Goal: Task Accomplishment & Management: Manage account settings

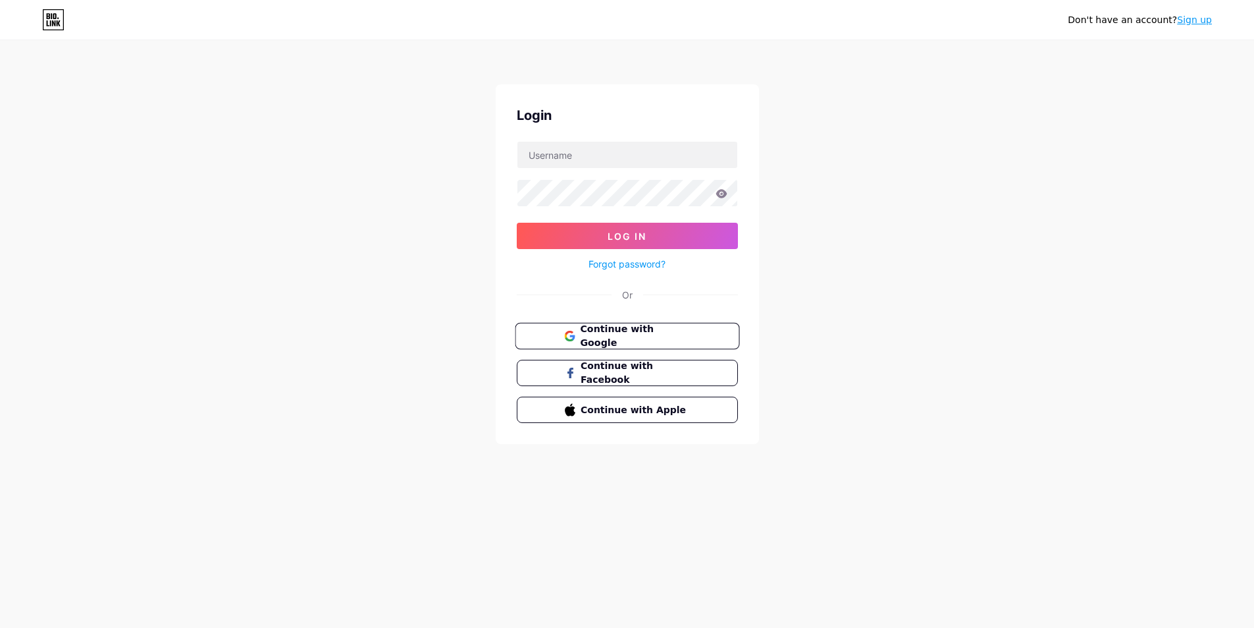
click at [648, 336] on span "Continue with Google" at bounding box center [635, 336] width 110 height 28
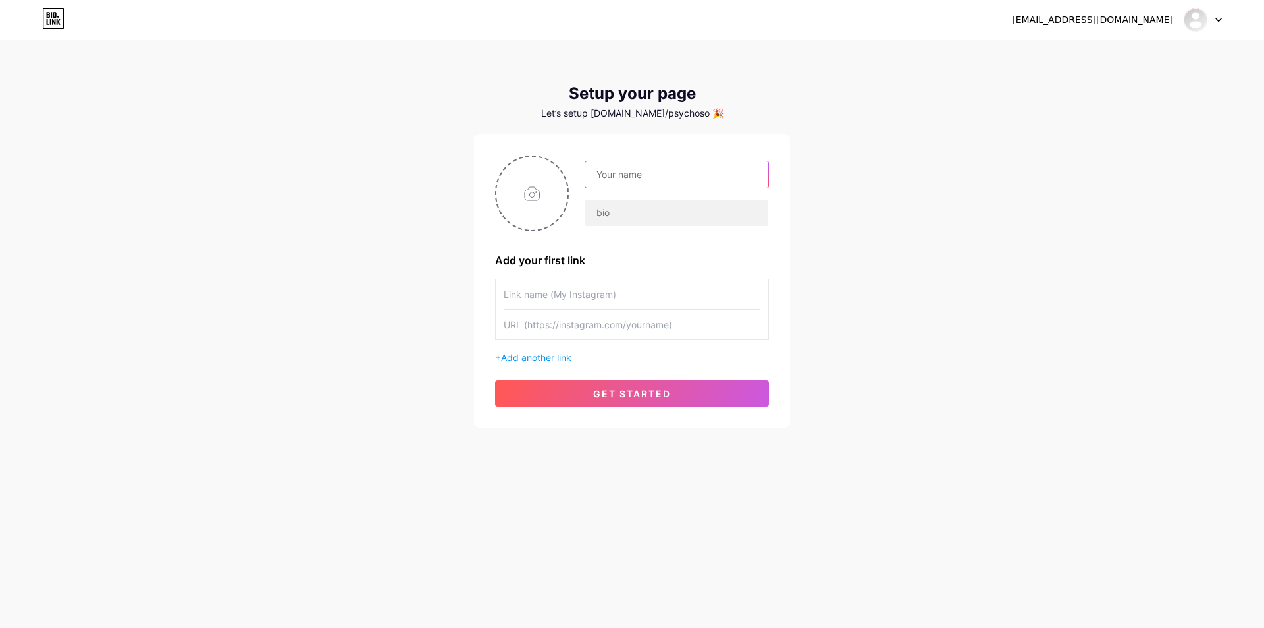
click at [674, 171] on input "text" at bounding box center [676, 174] width 183 height 26
click at [846, 200] on div "[EMAIL_ADDRESS][DOMAIN_NAME] Dashboard Logout Setup your page Let’s setup [DOMA…" at bounding box center [632, 235] width 1264 height 470
click at [691, 180] on input "text" at bounding box center [676, 174] width 183 height 26
click at [671, 172] on input "text" at bounding box center [676, 174] width 183 height 26
type input "Slow"
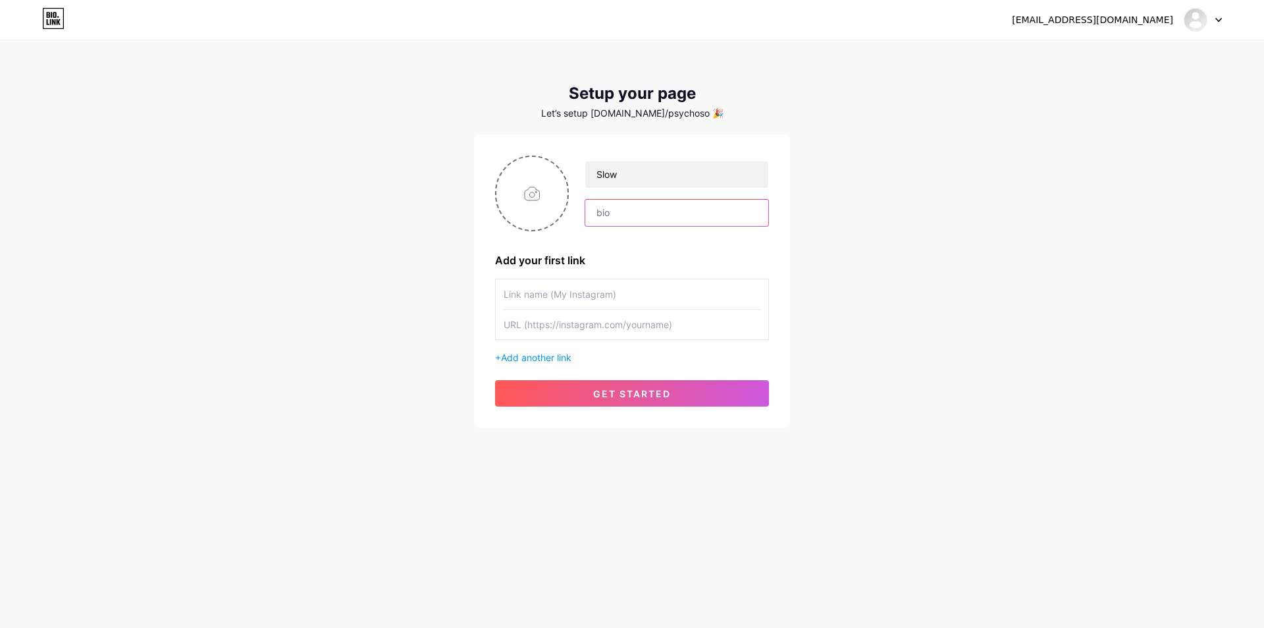
click at [612, 217] on input "text" at bounding box center [676, 213] width 183 height 26
click at [618, 286] on input "text" at bounding box center [632, 294] width 257 height 30
click at [563, 329] on input "text" at bounding box center [632, 325] width 257 height 30
click at [634, 386] on button "get started" at bounding box center [632, 393] width 274 height 26
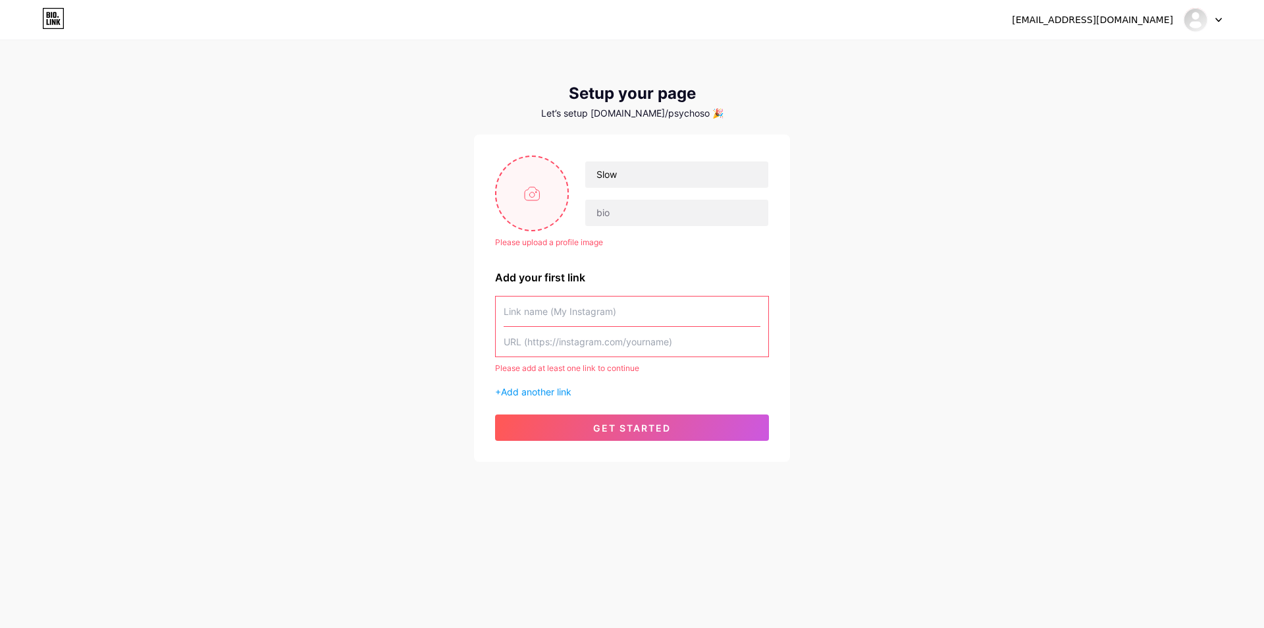
click at [533, 196] on input "file" at bounding box center [532, 193] width 71 height 73
type input "C:\fakepath\278620 (1).jpg"
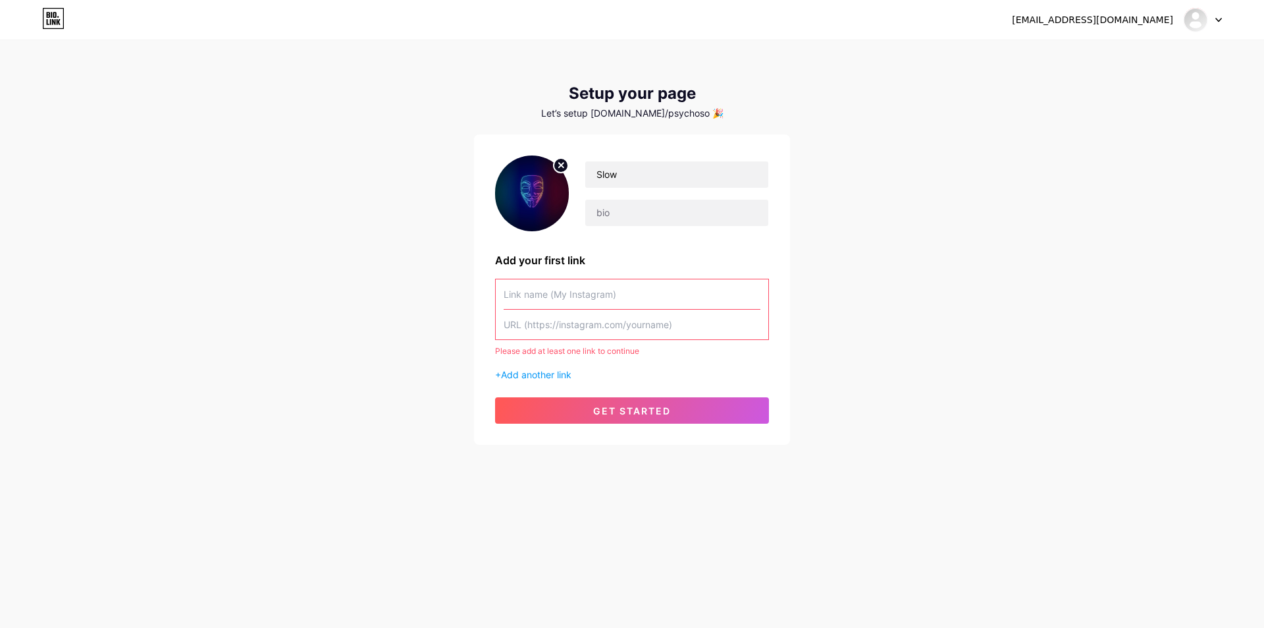
click at [593, 242] on div "Slow Add your first link Please add at least one link to continue + Add another…" at bounding box center [632, 289] width 274 height 268
click at [624, 221] on input "text" at bounding box center [676, 213] width 183 height 26
type input "Tes"
drag, startPoint x: 570, startPoint y: 217, endPoint x: 584, endPoint y: 215, distance: 14.1
click at [554, 217] on div "Slow Tes" at bounding box center [632, 193] width 274 height 76
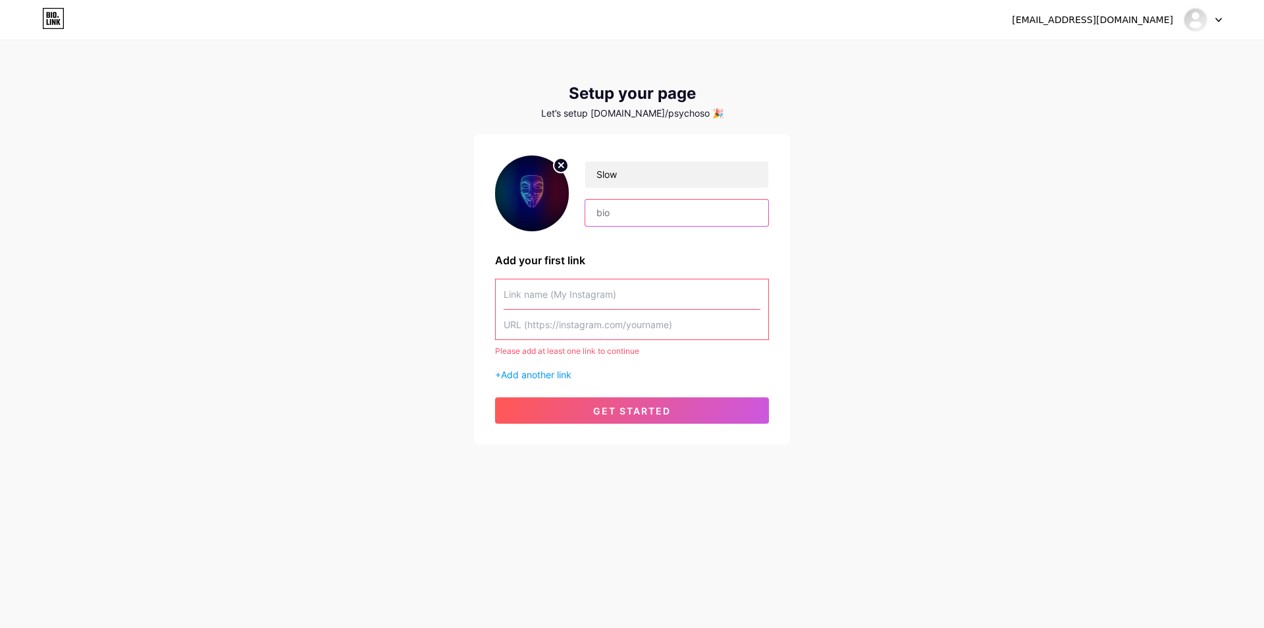
type input "h"
click at [673, 223] on input "Hello World ." at bounding box center [676, 213] width 183 height 26
type input "Hello World ."
click at [676, 236] on div "Slow Hello World . Add your first link Please add at least one link to continue…" at bounding box center [632, 289] width 274 height 268
click at [533, 302] on input "text" at bounding box center [632, 294] width 257 height 30
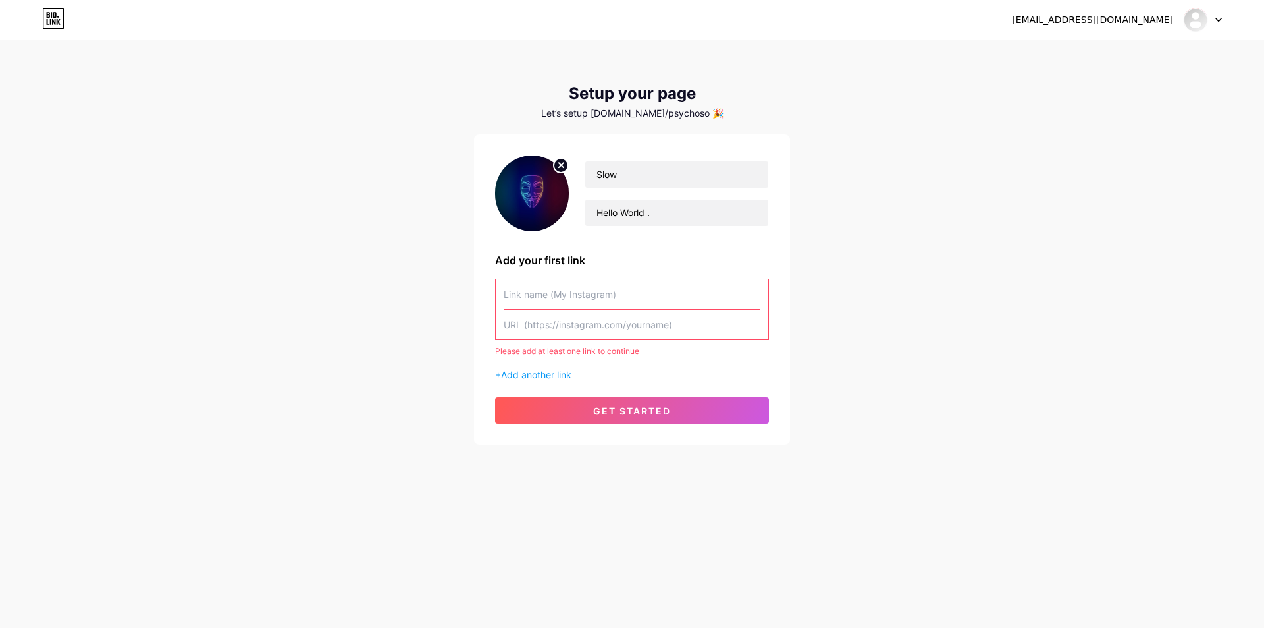
click at [559, 299] on input "text" at bounding box center [632, 294] width 257 height 30
click at [668, 346] on div "Please add at least one link to continue" at bounding box center [632, 351] width 274 height 12
click at [707, 358] on div "Please add at least one link to continue + Add another link" at bounding box center [632, 330] width 274 height 103
click at [593, 315] on input "text" at bounding box center [632, 325] width 257 height 30
click at [590, 331] on input "text" at bounding box center [632, 325] width 257 height 30
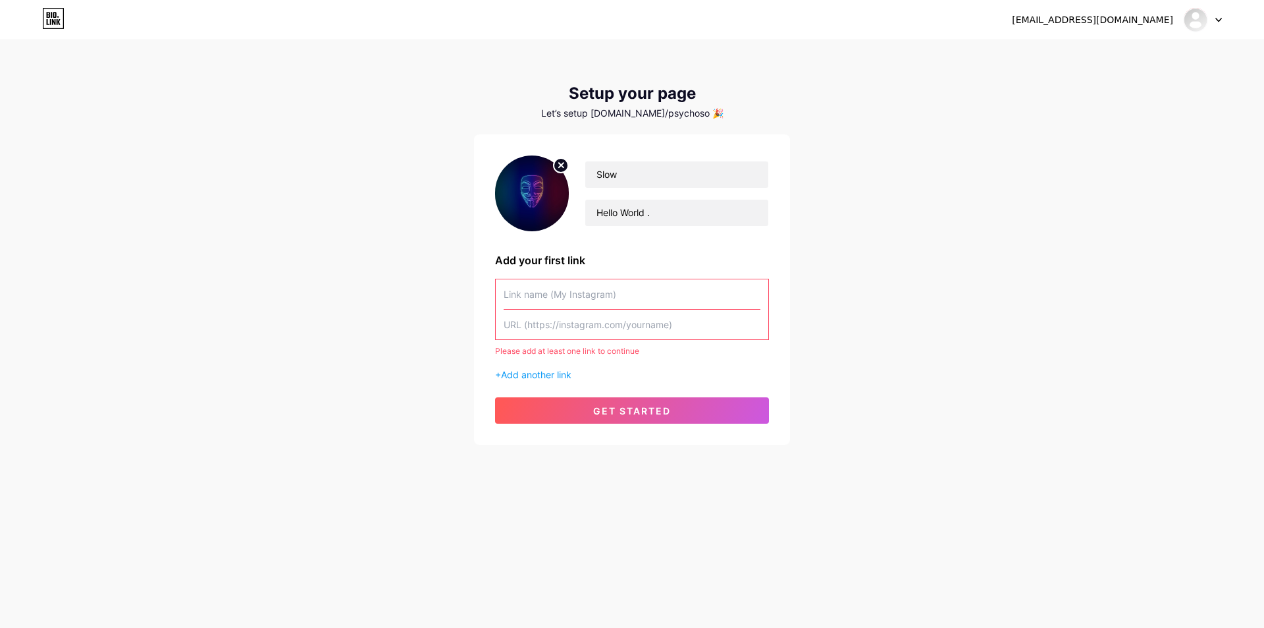
click at [591, 296] on input "text" at bounding box center [632, 294] width 257 height 30
click at [537, 371] on span "Add another link" at bounding box center [536, 374] width 70 height 11
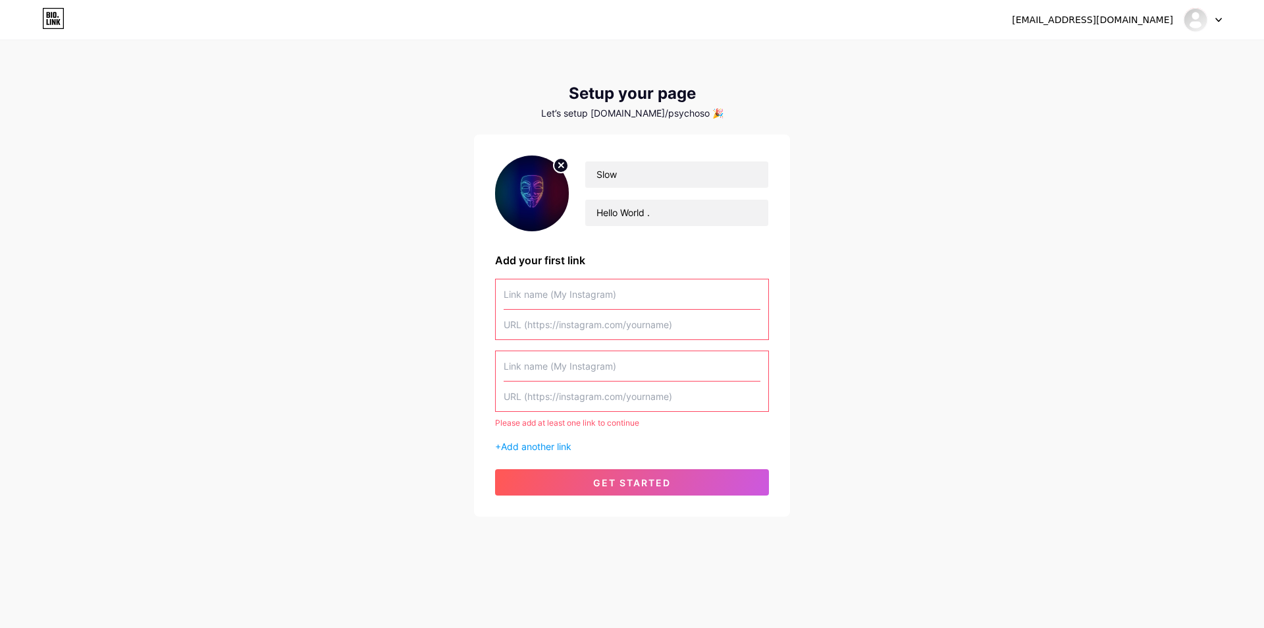
click at [569, 333] on input "text" at bounding box center [632, 325] width 257 height 30
click at [574, 295] on input "text" at bounding box center [632, 294] width 257 height 30
click at [595, 487] on span "get started" at bounding box center [632, 482] width 78 height 11
click at [559, 317] on input "text" at bounding box center [632, 325] width 257 height 30
click at [559, 306] on input "text" at bounding box center [632, 294] width 257 height 30
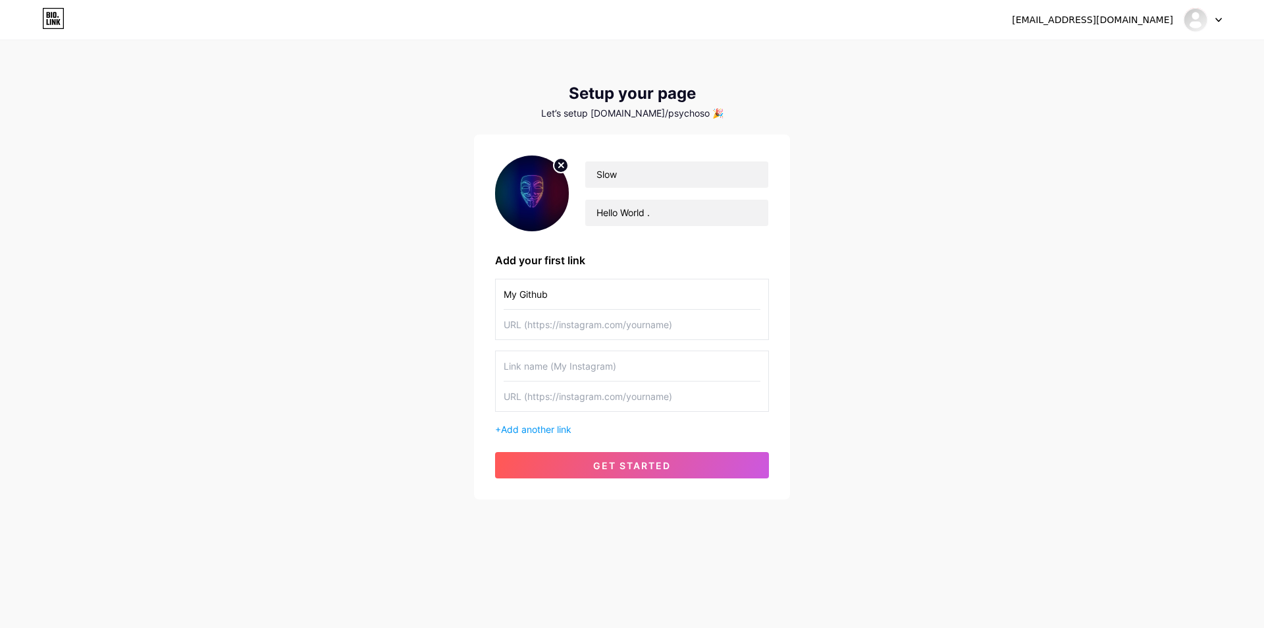
type input "My Github"
click at [578, 313] on input "text" at bounding box center [632, 325] width 257 height 30
drag, startPoint x: 554, startPoint y: 295, endPoint x: 423, endPoint y: 285, distance: 132.1
click at [406, 289] on div "abdoutaouil12@gmail.com Dashboard Logout Setup your page Let’s setup bio.link/p…" at bounding box center [632, 270] width 1264 height 541
click at [568, 300] on input "My Github" at bounding box center [632, 294] width 257 height 30
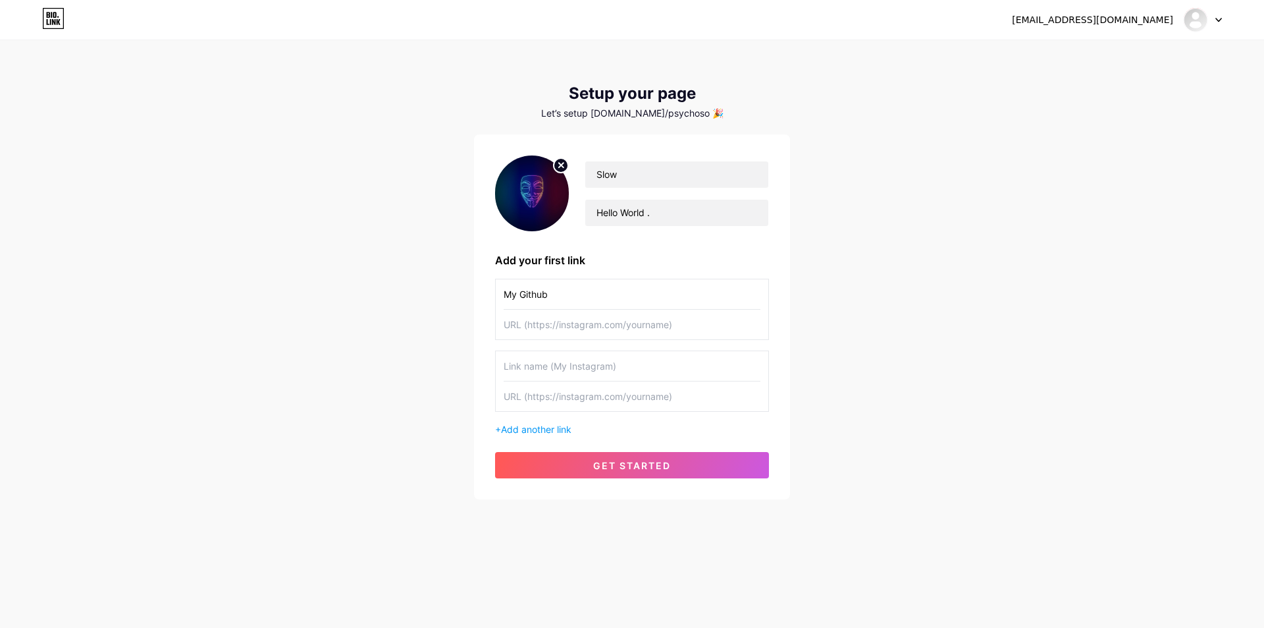
click at [566, 337] on input "text" at bounding box center [632, 325] width 257 height 30
drag, startPoint x: 572, startPoint y: 90, endPoint x: 728, endPoint y: 90, distance: 155.4
click at [728, 90] on div "Setup your page" at bounding box center [632, 93] width 316 height 18
click at [636, 150] on div "Slow Hello World . Add your first link My Github + Add another link get started" at bounding box center [632, 316] width 316 height 365
click at [549, 320] on input "text" at bounding box center [632, 325] width 257 height 30
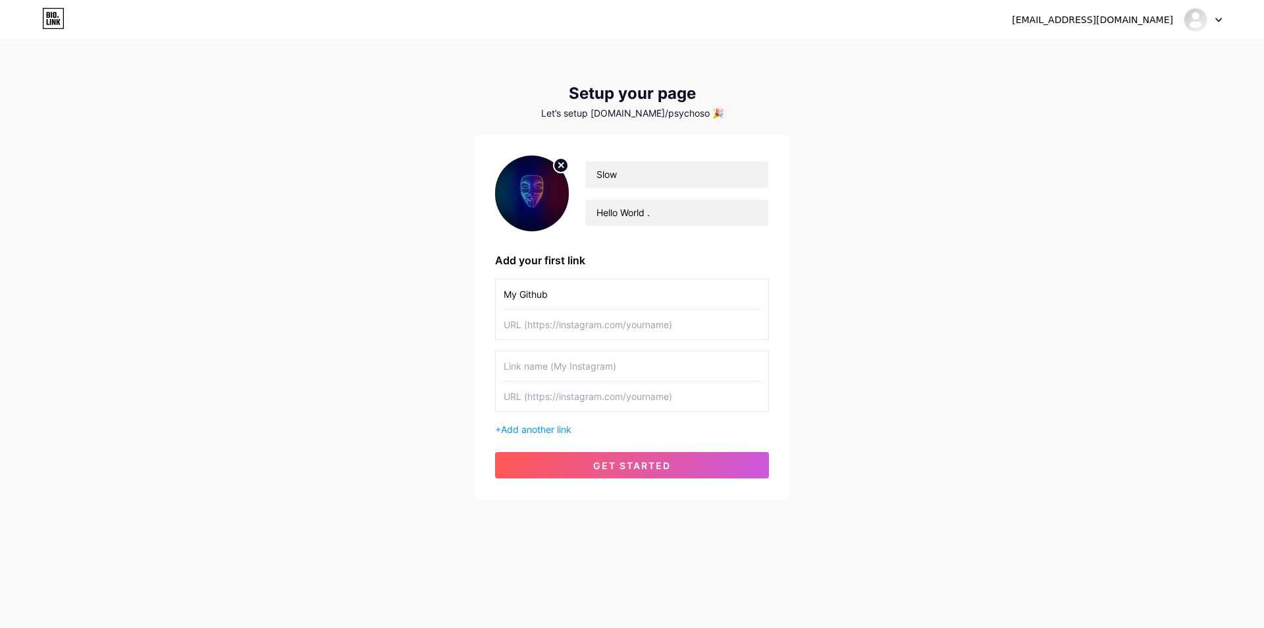
paste input "https://eu-west-files.dreamhost.com/#"
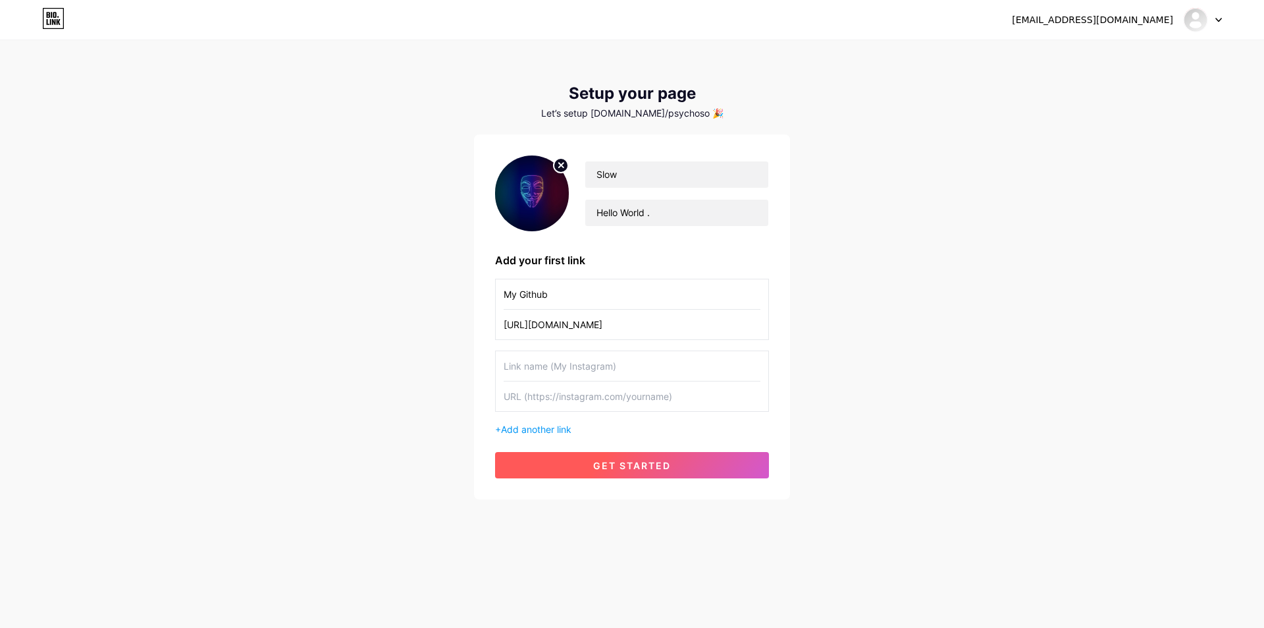
type input "https://eu-west-files.dreamhost.com/#"
click at [620, 461] on span "get started" at bounding box center [632, 465] width 78 height 11
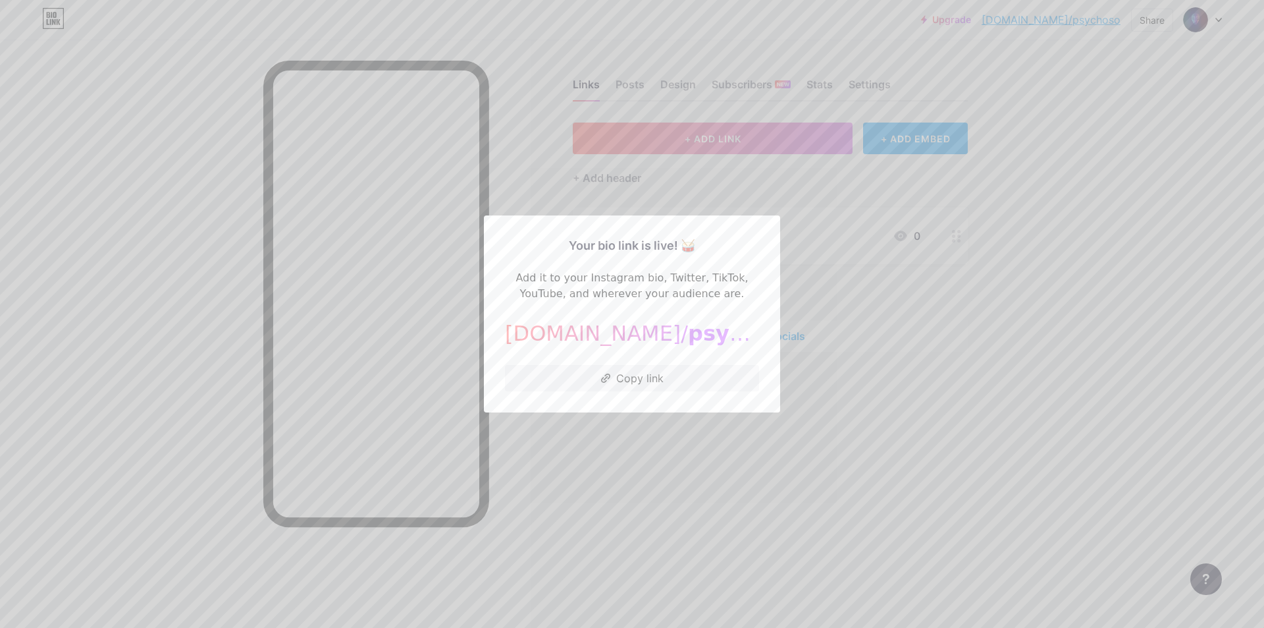
click at [867, 365] on div at bounding box center [632, 314] width 1264 height 628
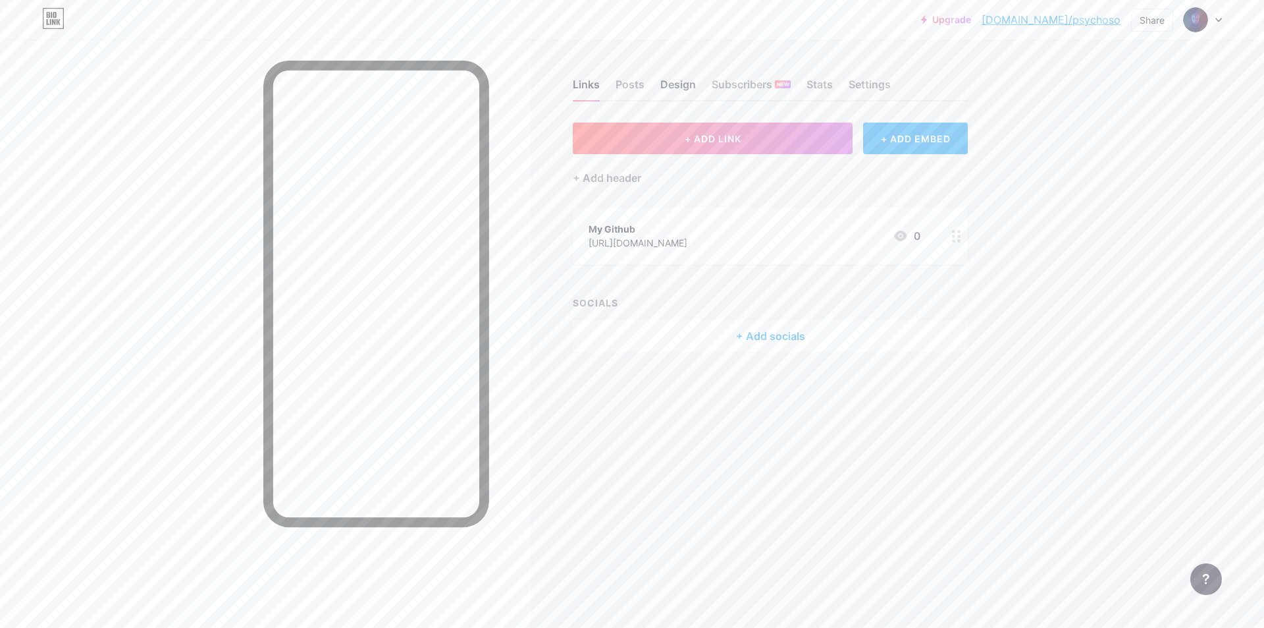
click at [671, 89] on div "Design" at bounding box center [679, 88] width 36 height 24
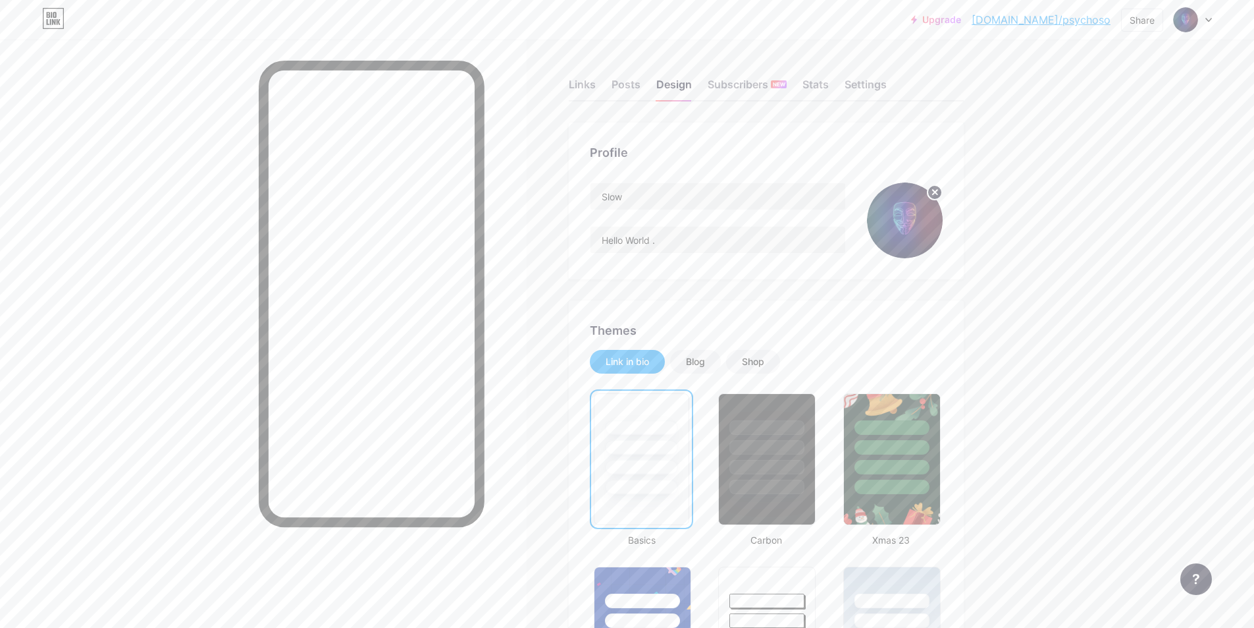
click at [601, 88] on div "Links Posts Design Subscribers NEW Stats Settings" at bounding box center [766, 78] width 395 height 46
click at [593, 88] on div "Links" at bounding box center [582, 88] width 27 height 24
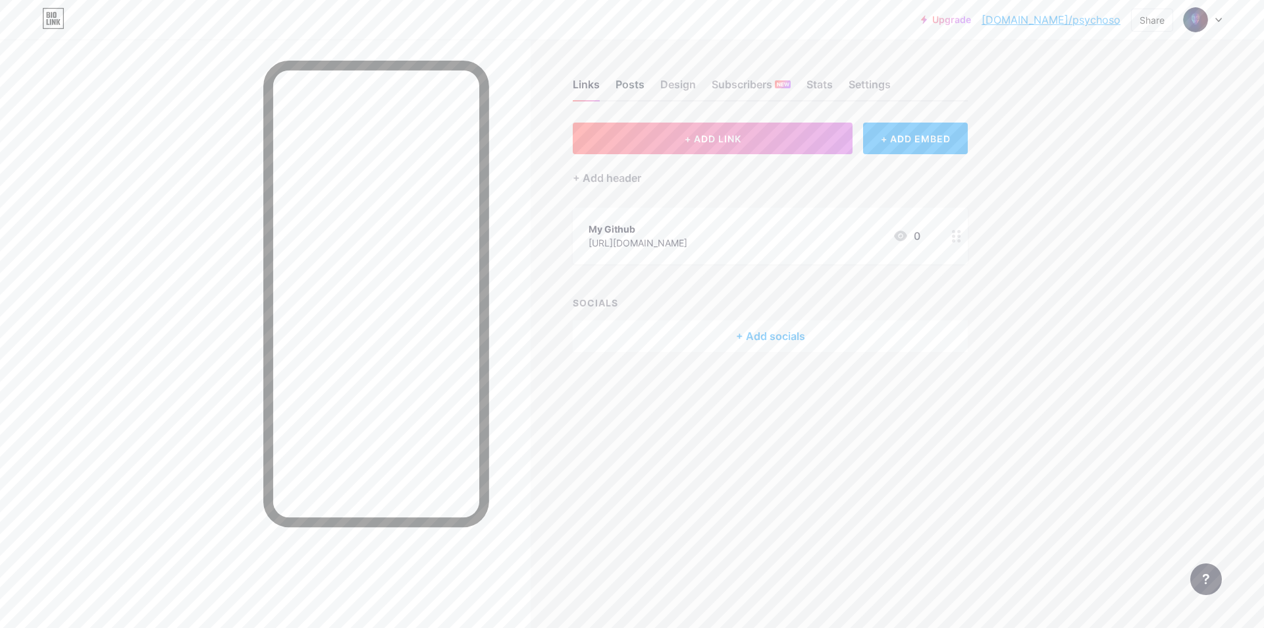
click at [631, 90] on div "Posts" at bounding box center [630, 88] width 29 height 24
click at [675, 90] on div "Design" at bounding box center [679, 88] width 36 height 24
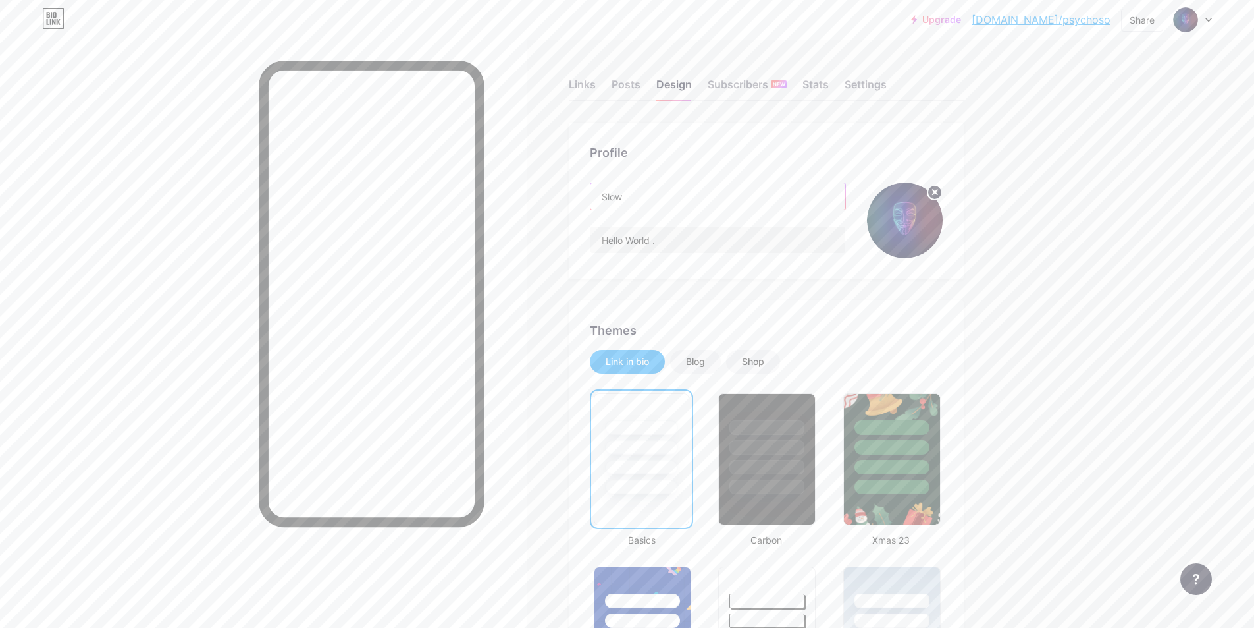
click at [660, 200] on input "Slow" at bounding box center [718, 196] width 255 height 26
drag, startPoint x: 659, startPoint y: 198, endPoint x: 564, endPoint y: 194, distance: 94.9
click at [632, 192] on input "Slow" at bounding box center [718, 196] width 255 height 26
drag, startPoint x: 635, startPoint y: 194, endPoint x: 576, endPoint y: 202, distance: 60.5
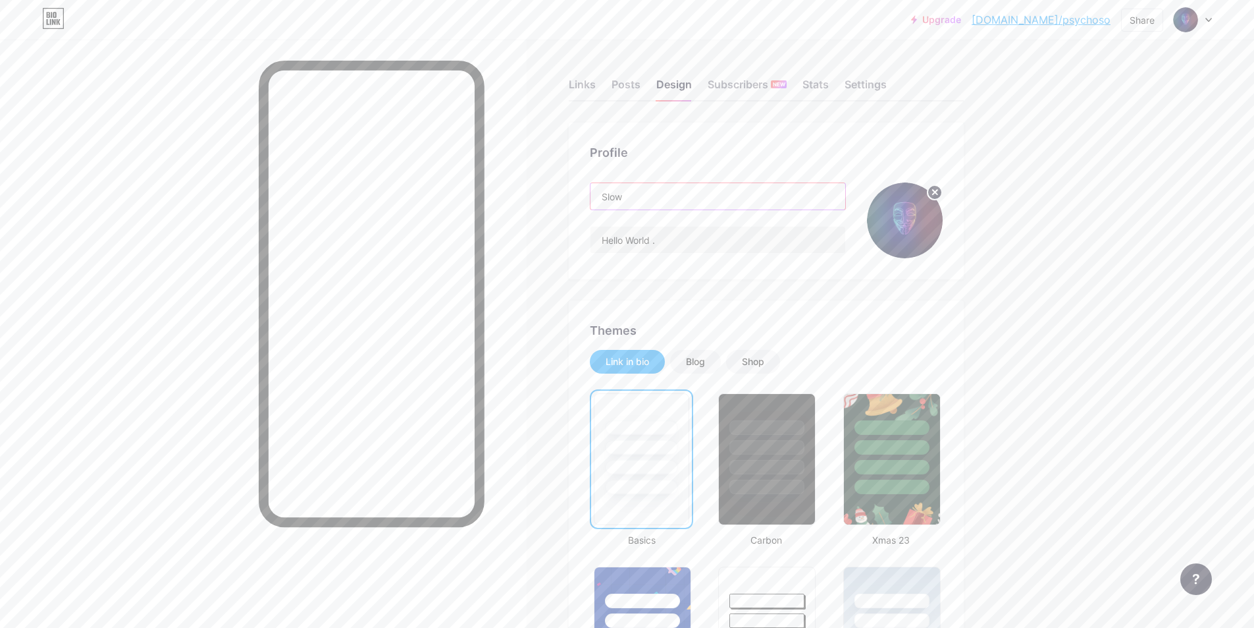
click at [576, 202] on div "Profile Slow Hello World ." at bounding box center [766, 200] width 395 height 157
click at [647, 203] on input "Slow" at bounding box center [718, 196] width 255 height 26
drag, startPoint x: 664, startPoint y: 226, endPoint x: 666, endPoint y: 235, distance: 9.4
click at [664, 227] on div "Hello World ." at bounding box center [718, 240] width 256 height 28
click at [666, 235] on input "Hello World ." at bounding box center [718, 240] width 255 height 26
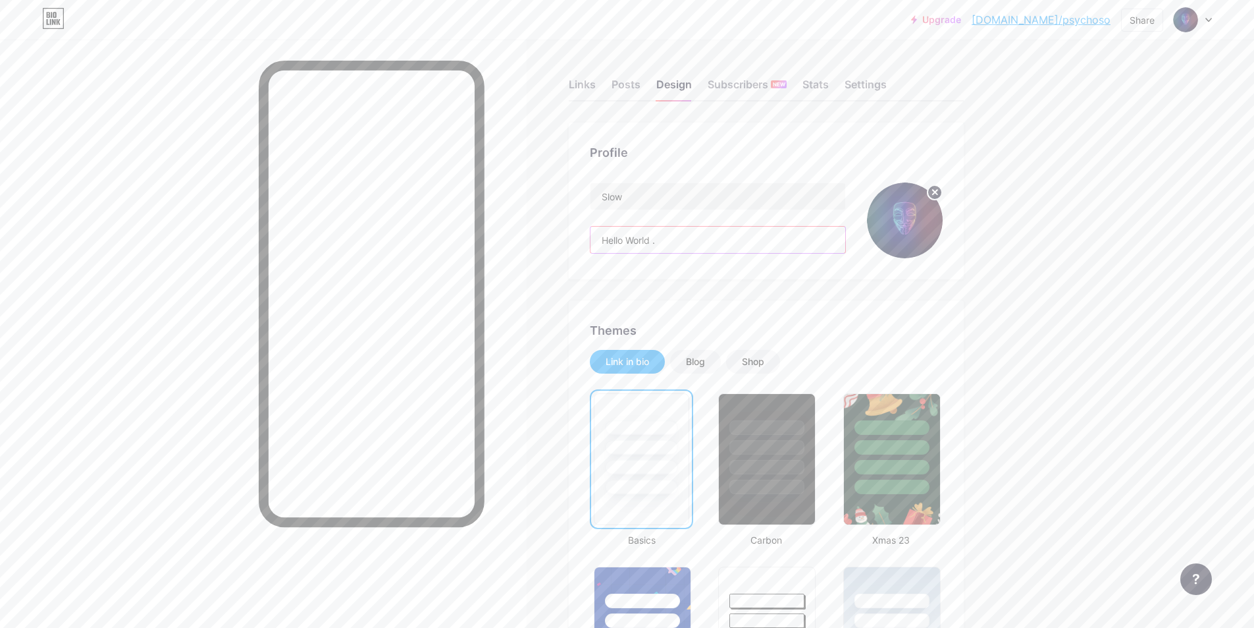
drag, startPoint x: 682, startPoint y: 240, endPoint x: 635, endPoint y: 238, distance: 46.8
drag, startPoint x: 653, startPoint y: 275, endPoint x: 638, endPoint y: 256, distance: 23.9
click at [653, 275] on div "Profile Slow Hello World ." at bounding box center [766, 200] width 395 height 157
click at [595, 87] on div "Links" at bounding box center [582, 88] width 27 height 24
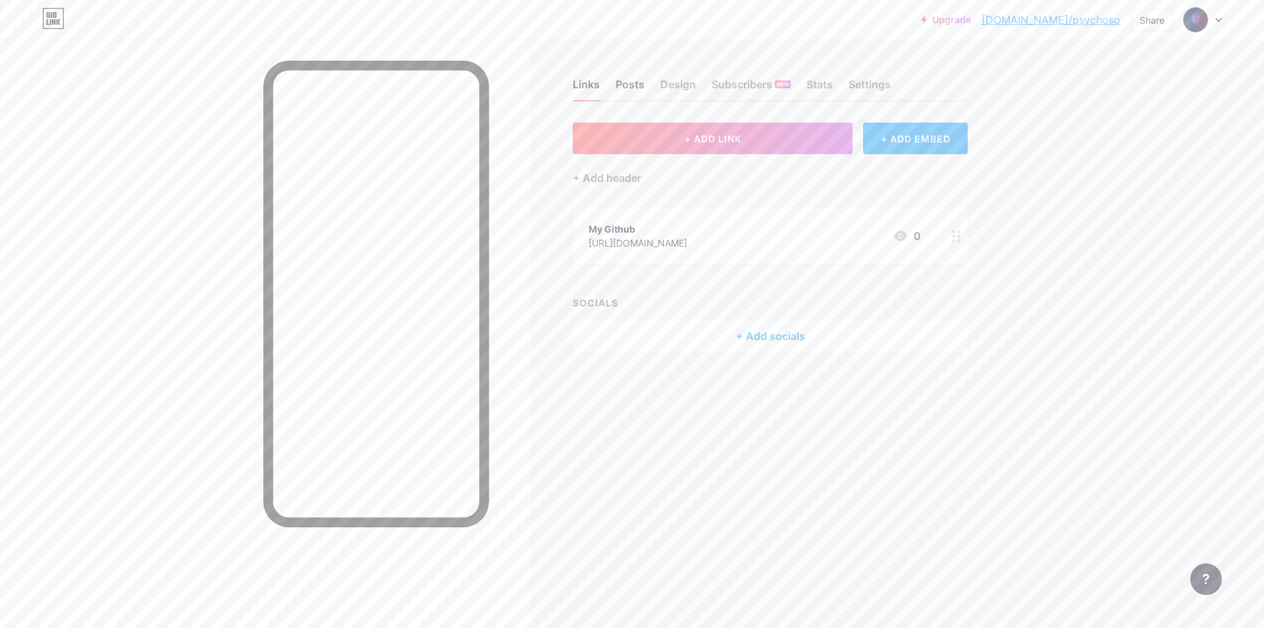
click at [634, 90] on div "Posts" at bounding box center [630, 88] width 29 height 24
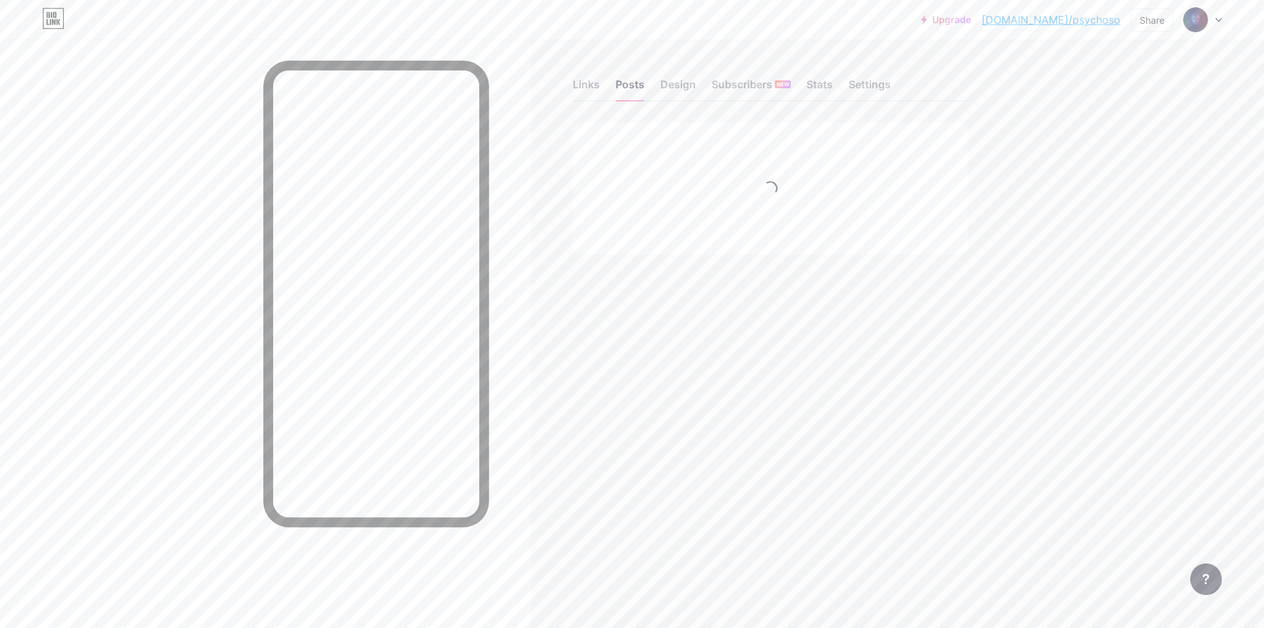
click at [696, 88] on div "Links Posts Design Subscribers NEW Stats Settings" at bounding box center [770, 78] width 395 height 46
click at [683, 88] on div "Design" at bounding box center [679, 88] width 36 height 24
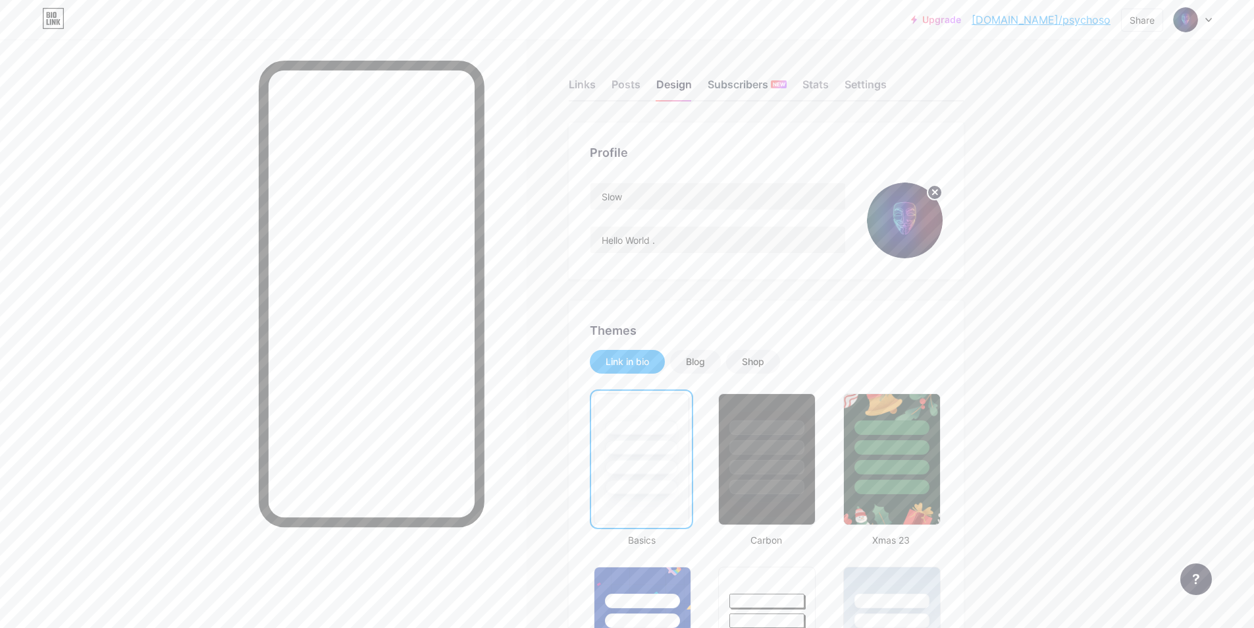
click at [744, 93] on div "Subscribers NEW" at bounding box center [747, 88] width 79 height 24
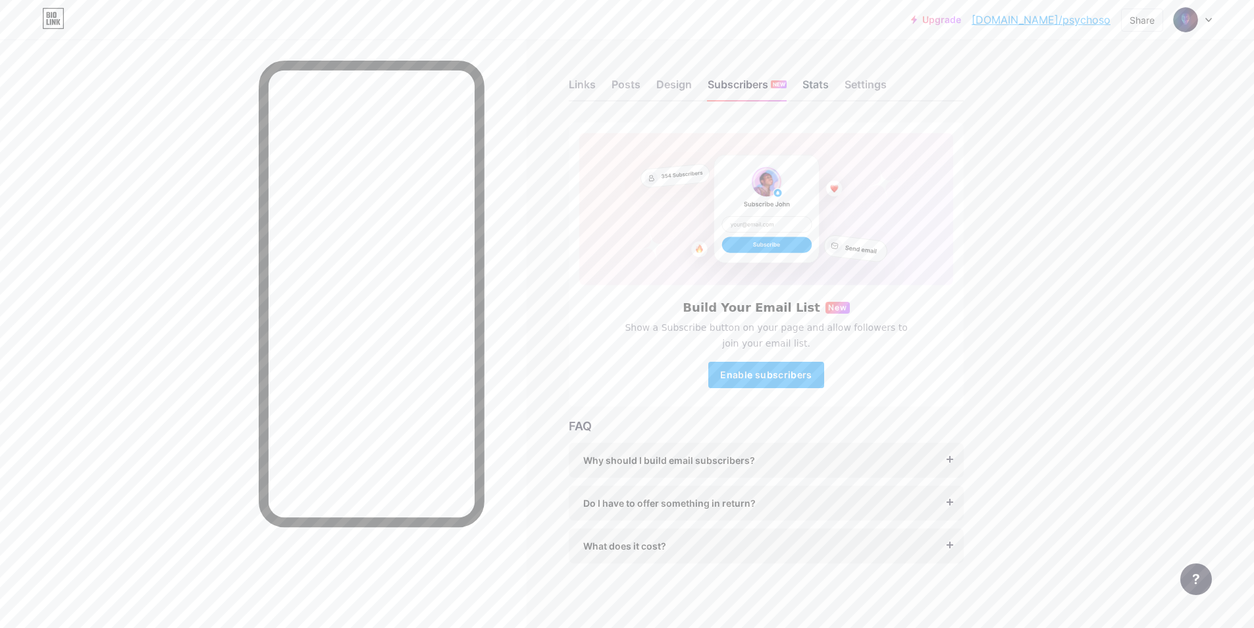
click at [815, 93] on div "Stats" at bounding box center [816, 88] width 26 height 24
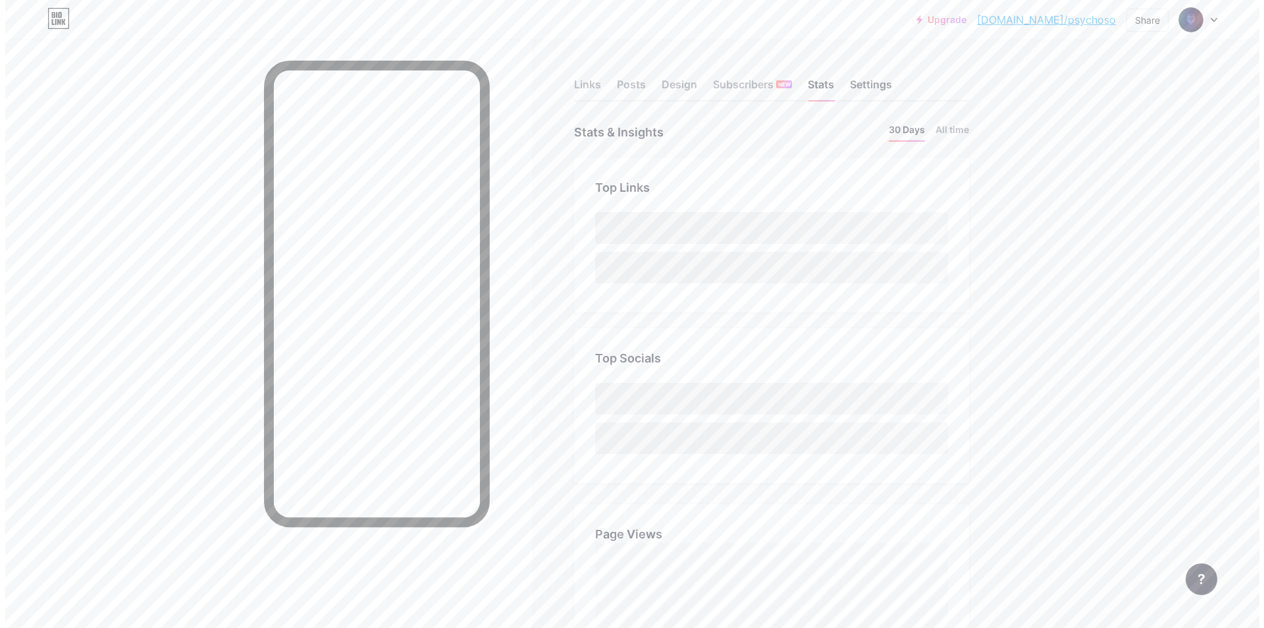
scroll to position [628, 1254]
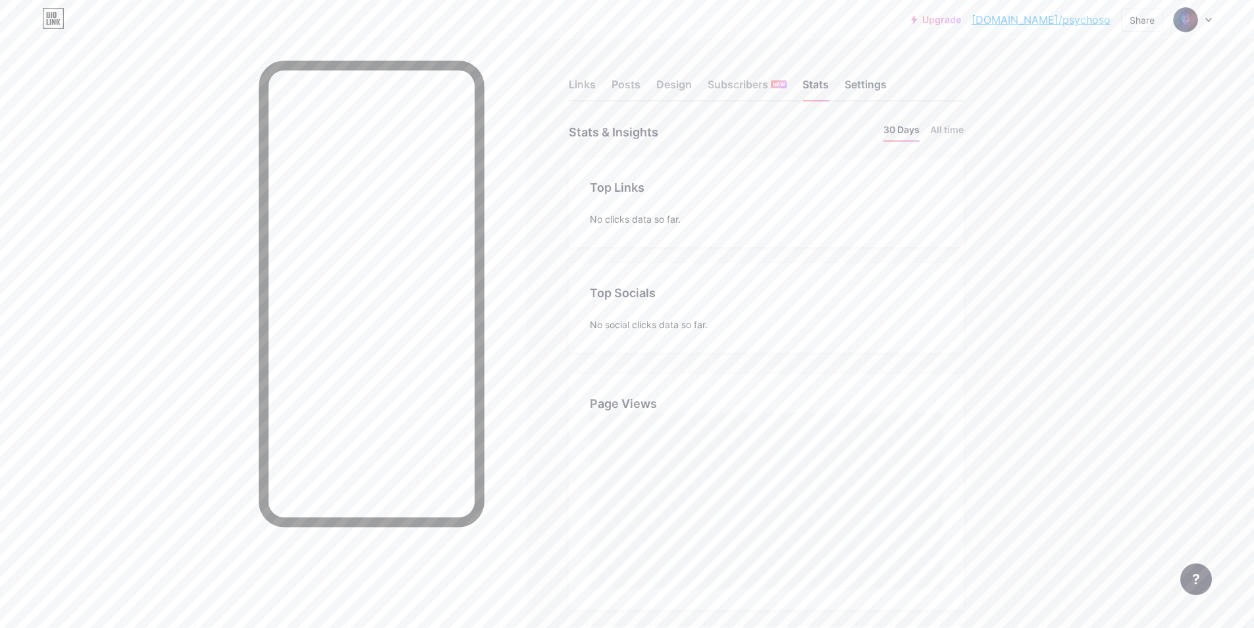
click at [855, 86] on div "Settings" at bounding box center [866, 88] width 42 height 24
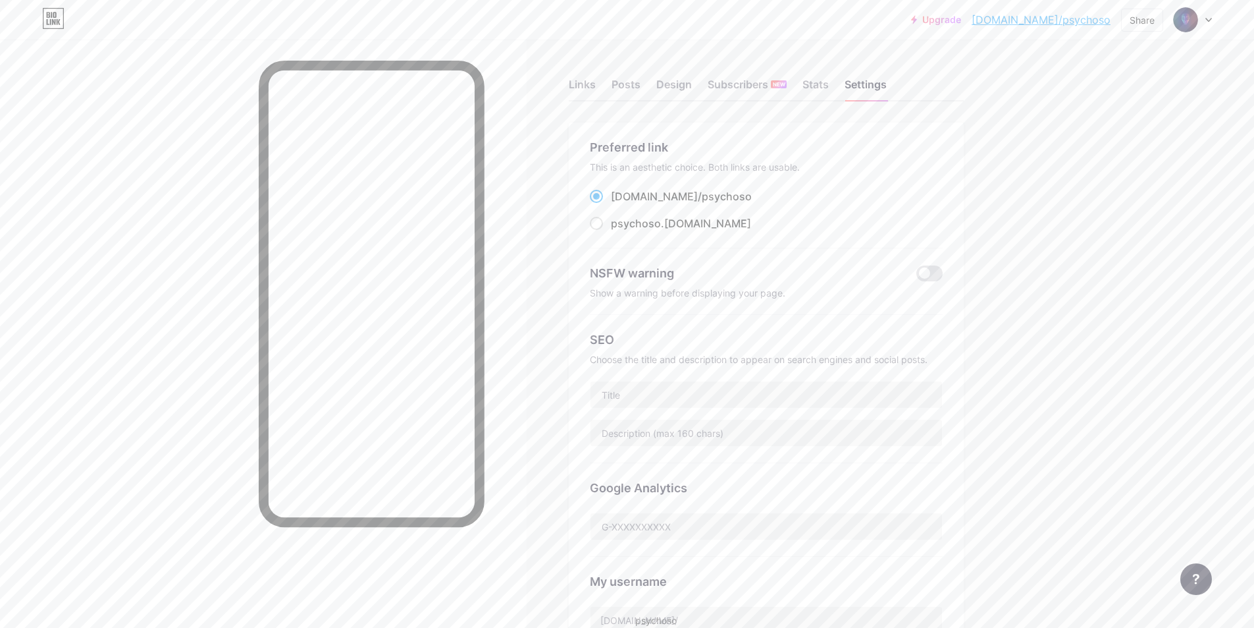
click at [1062, 18] on link "bio.link/psychoso" at bounding box center [1041, 20] width 139 height 16
click at [590, 83] on div "Links" at bounding box center [582, 88] width 27 height 24
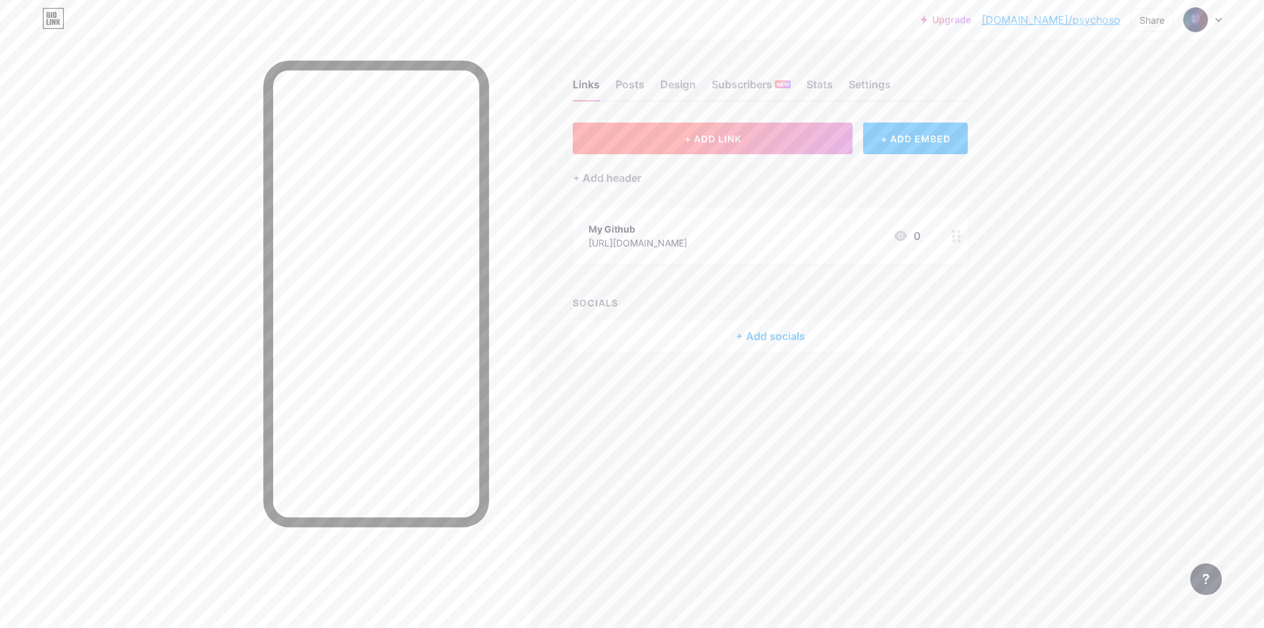
click at [668, 124] on button "+ ADD LINK" at bounding box center [713, 138] width 280 height 32
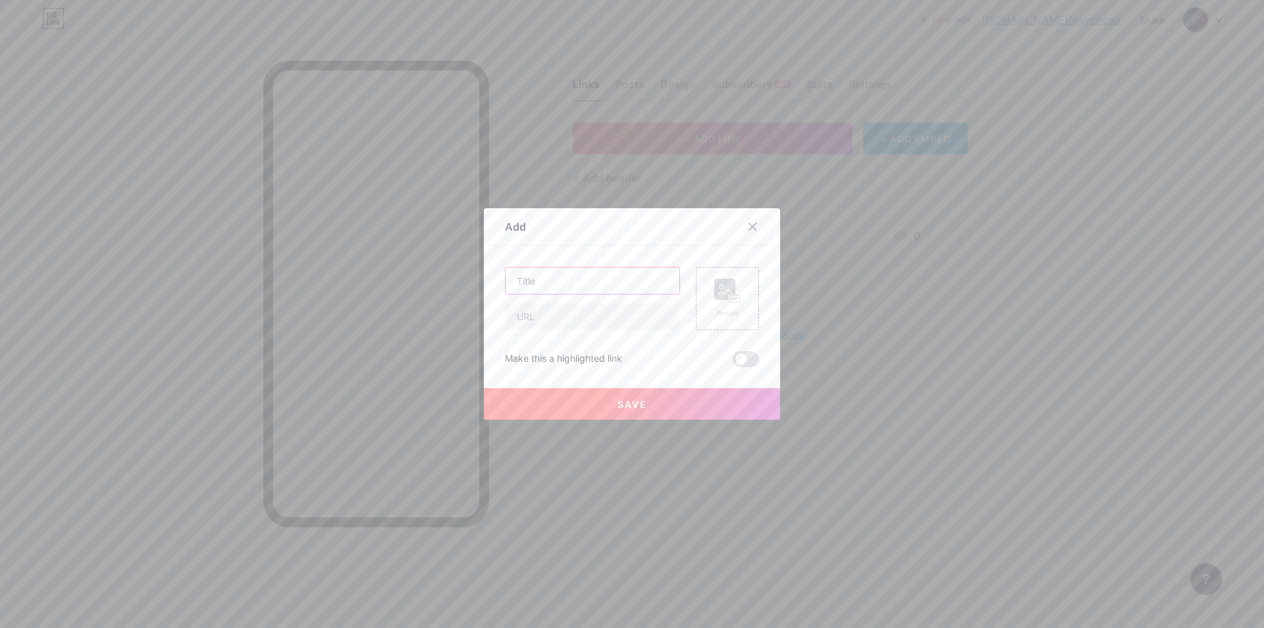
click at [580, 275] on input "text" at bounding box center [593, 280] width 174 height 26
click at [561, 310] on input "text" at bounding box center [593, 316] width 174 height 26
click at [572, 200] on div at bounding box center [632, 314] width 1264 height 628
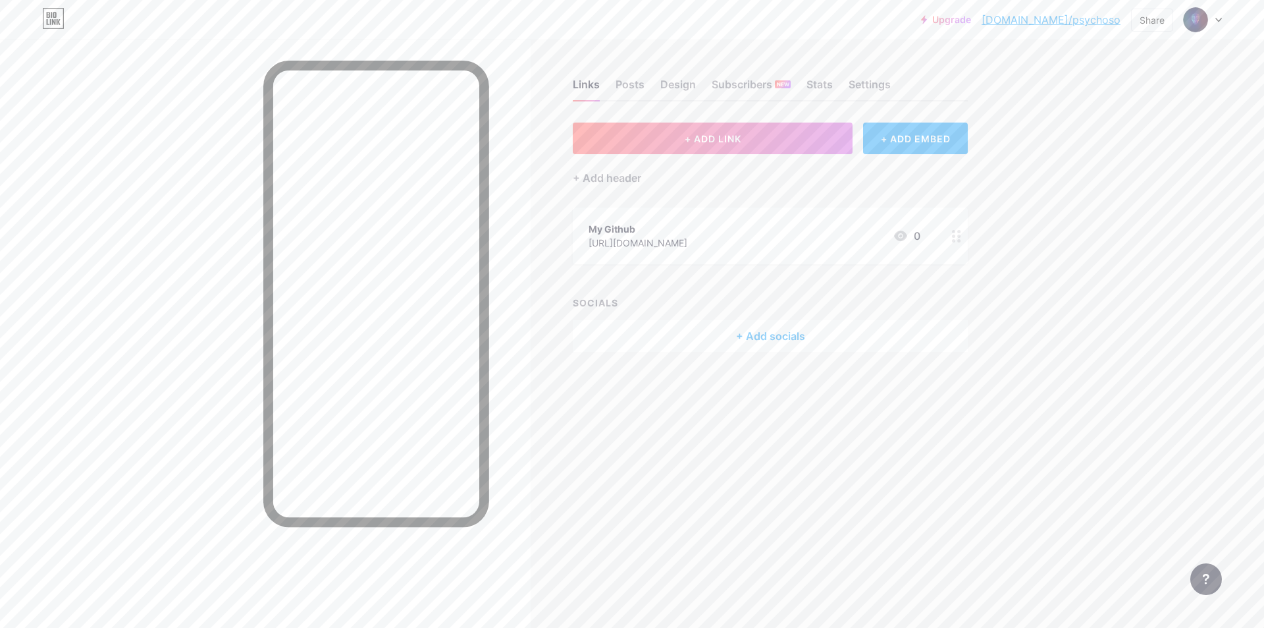
click at [961, 239] on circle at bounding box center [959, 240] width 3 height 3
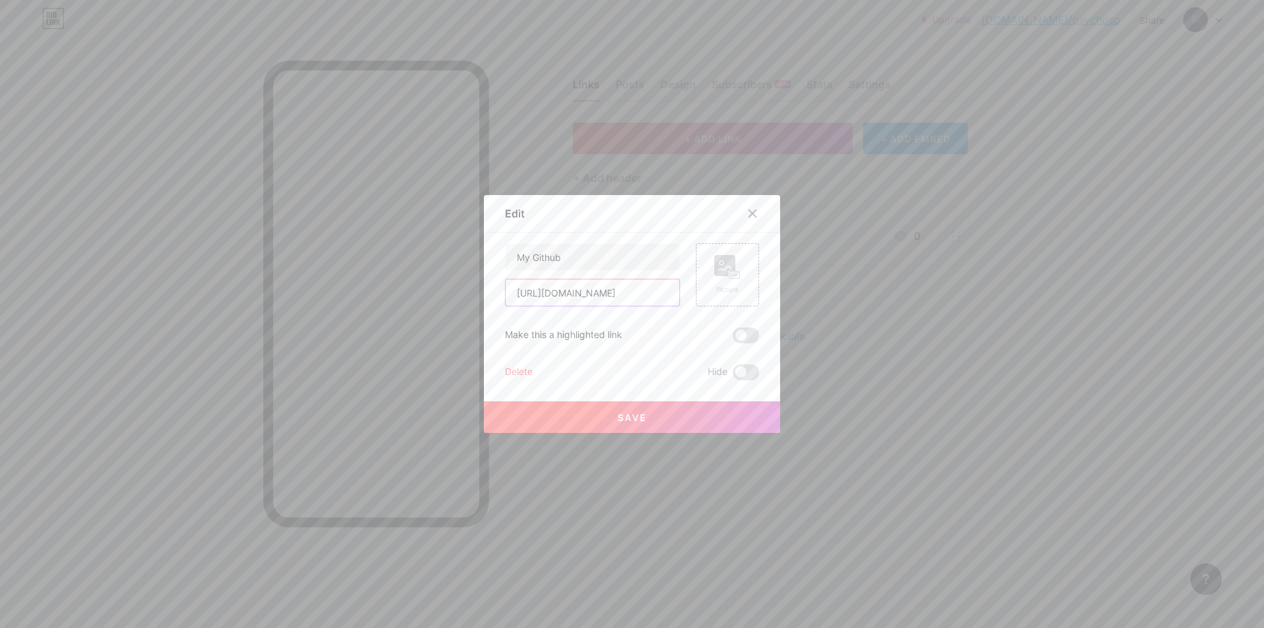
click at [609, 295] on input "https://eu-west-files.dreamhost.com/#" at bounding box center [593, 292] width 174 height 26
click at [726, 333] on div "Make this a highlighted link" at bounding box center [632, 335] width 254 height 16
click at [738, 338] on span at bounding box center [746, 335] width 26 height 16
click at [733, 338] on input "checkbox" at bounding box center [733, 338] width 0 height 0
click at [738, 338] on span at bounding box center [746, 335] width 26 height 16
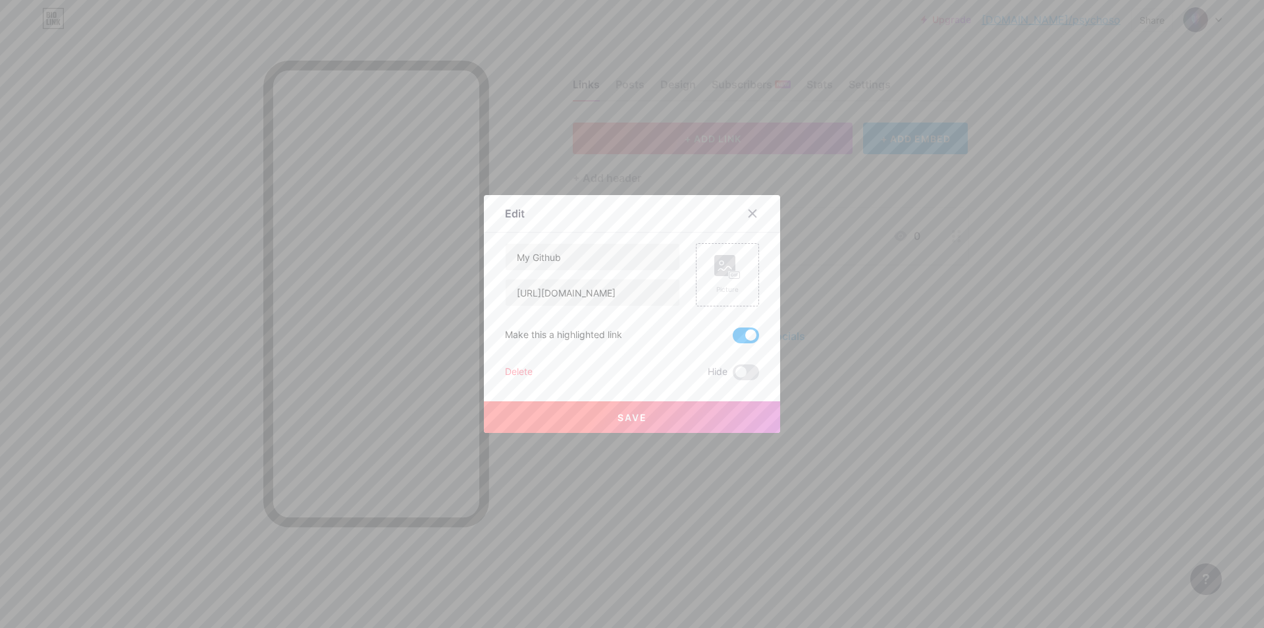
click at [733, 338] on input "checkbox" at bounding box center [733, 338] width 0 height 0
click at [746, 222] on div at bounding box center [753, 214] width 24 height 24
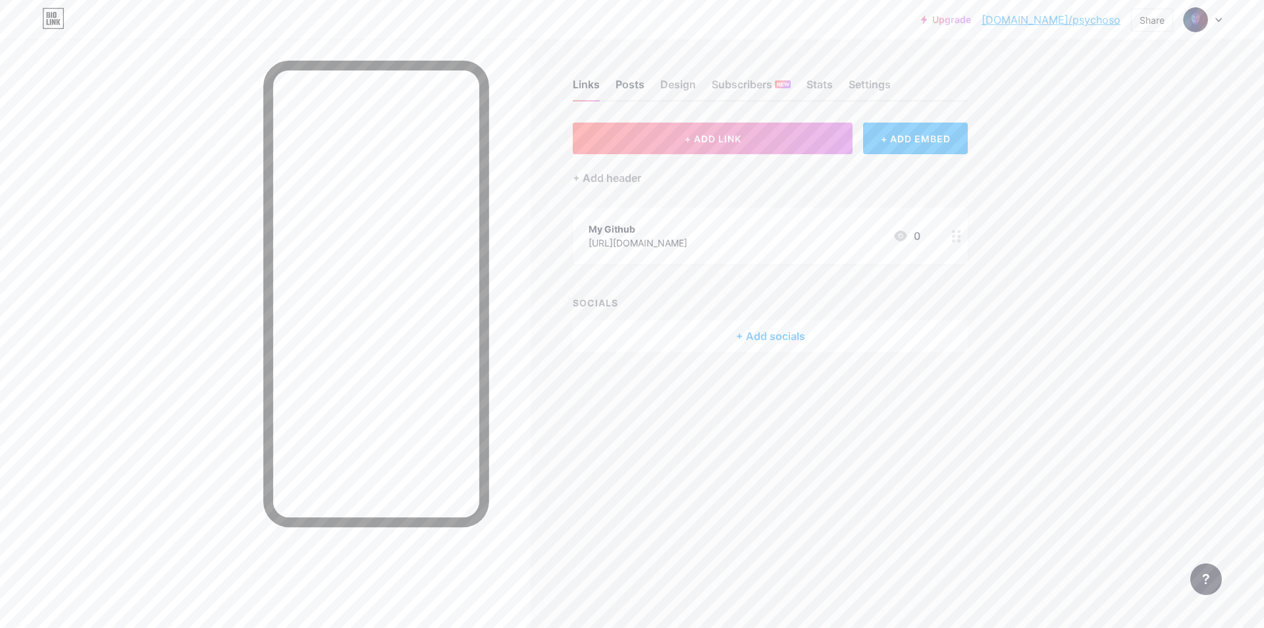
click at [634, 86] on div "Posts" at bounding box center [630, 88] width 29 height 24
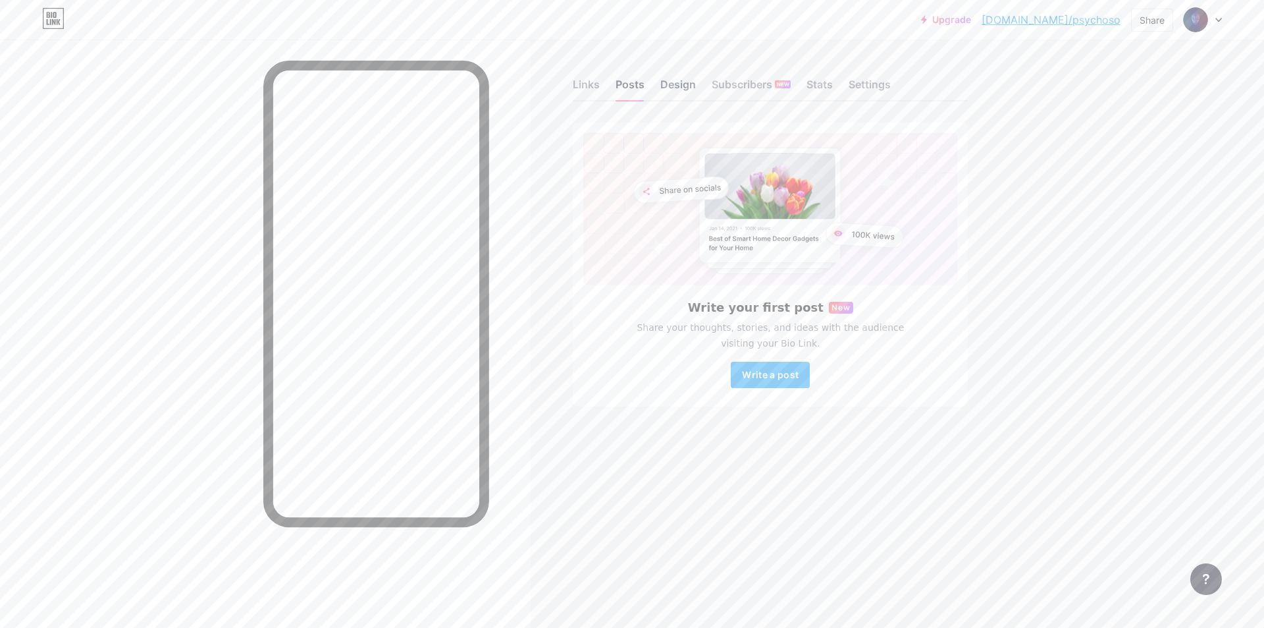
click at [684, 87] on div "Design" at bounding box center [679, 88] width 36 height 24
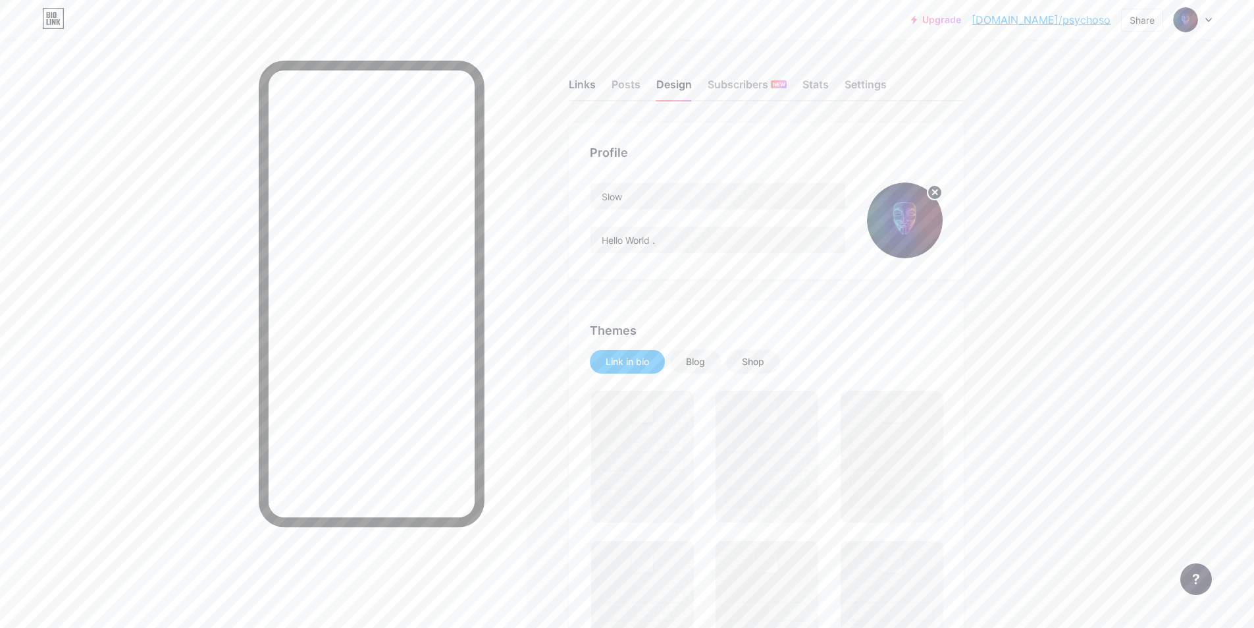
click at [594, 92] on div "Links" at bounding box center [582, 88] width 27 height 24
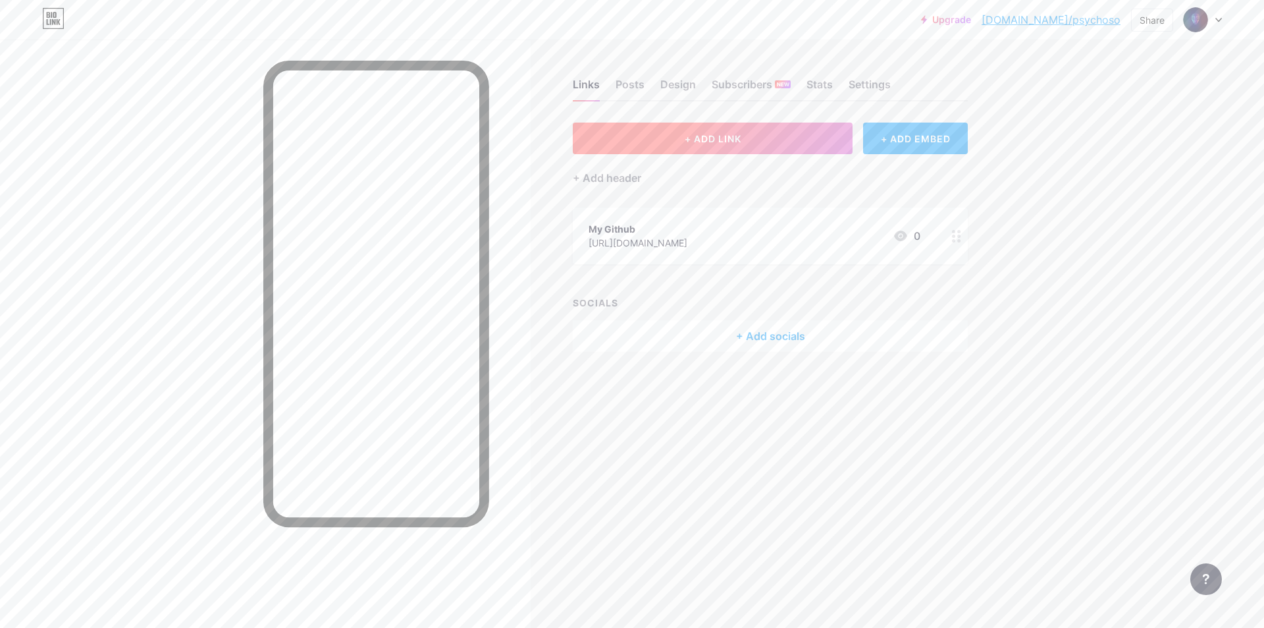
click at [720, 148] on button "+ ADD LINK" at bounding box center [713, 138] width 280 height 32
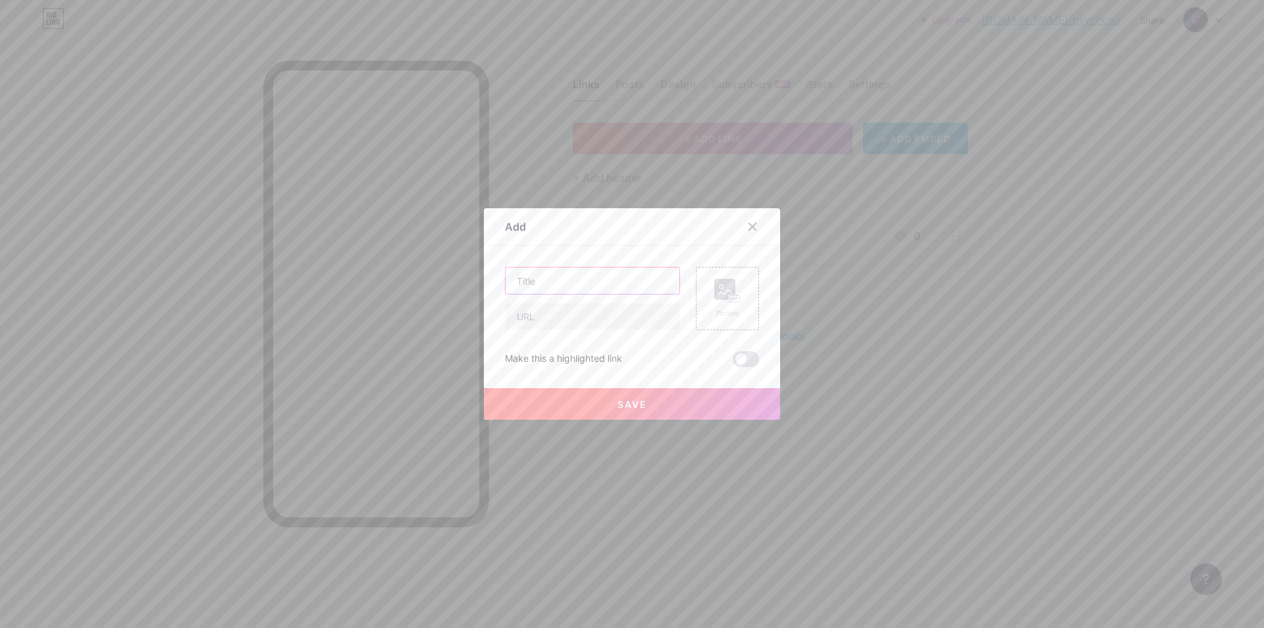
click at [531, 284] on input "text" at bounding box center [593, 280] width 174 height 26
type input "ING"
click at [541, 318] on input "text" at bounding box center [593, 316] width 174 height 26
type input "https://curlow.com/home"
click at [658, 401] on button "Save" at bounding box center [632, 404] width 296 height 32
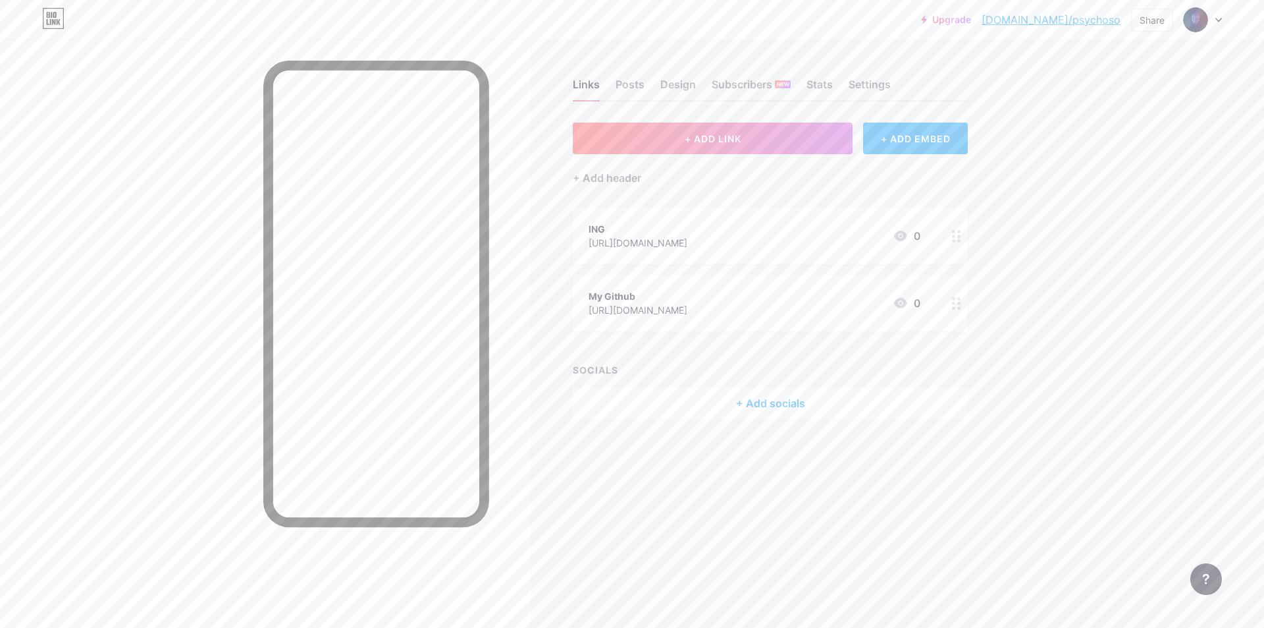
click at [684, 229] on div "ING" at bounding box center [638, 229] width 99 height 14
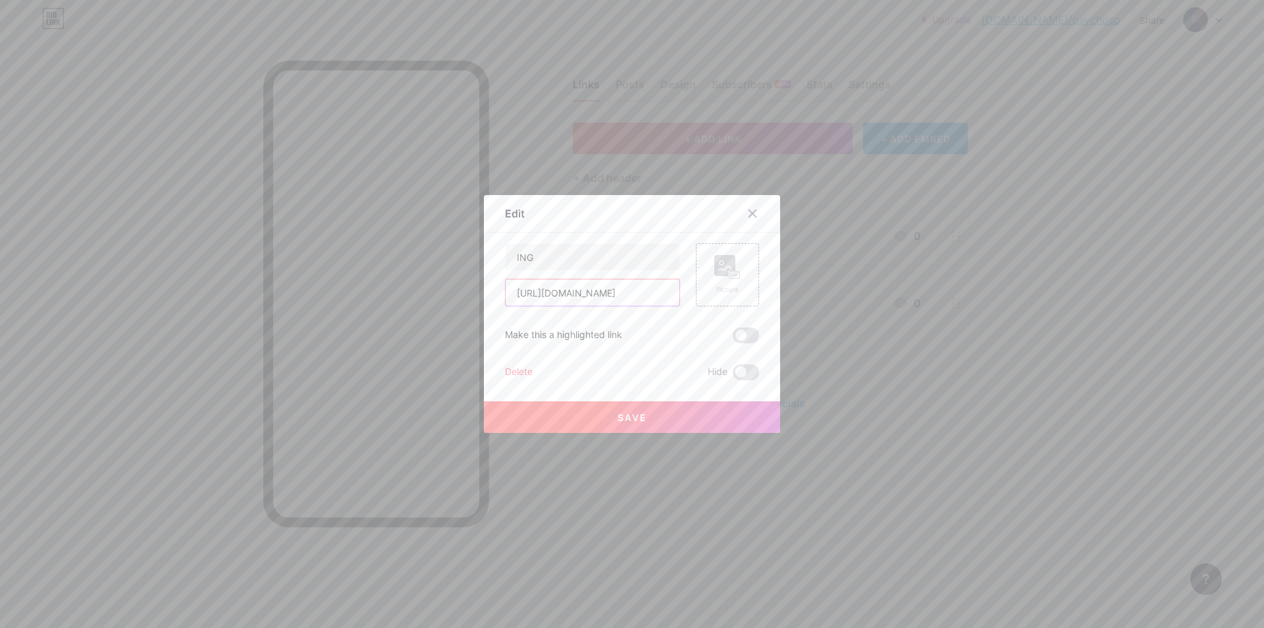
click at [592, 293] on input "https://curlow.com/home" at bounding box center [593, 292] width 174 height 26
drag, startPoint x: 632, startPoint y: 293, endPoint x: 306, endPoint y: 294, distance: 326.0
click at [306, 294] on div "Edit Content YouTube Play YouTube video without leaving your page. ADD Vimeo Pl…" at bounding box center [632, 314] width 1264 height 628
click at [629, 319] on div "ING Picture Make this a highlighted link Delete Hide Save" at bounding box center [632, 311] width 254 height 137
drag, startPoint x: 533, startPoint y: 297, endPoint x: 512, endPoint y: 296, distance: 21.7
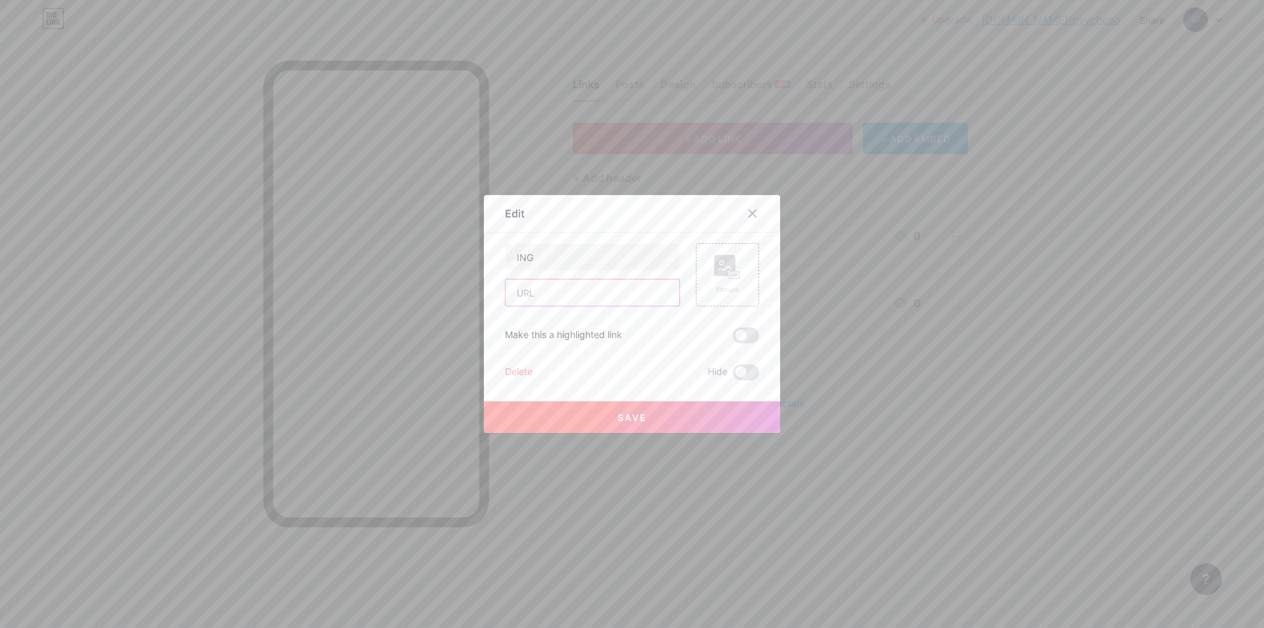
click at [512, 296] on input "text" at bounding box center [593, 292] width 174 height 26
click at [541, 256] on input "ING" at bounding box center [593, 257] width 174 height 26
drag, startPoint x: 541, startPoint y: 256, endPoint x: 454, endPoint y: 256, distance: 86.9
click at [454, 256] on div "Edit Content YouTube Play YouTube video without leaving your page. ADD Vimeo Pl…" at bounding box center [632, 314] width 1264 height 628
click at [588, 257] on input "ING" at bounding box center [593, 257] width 174 height 26
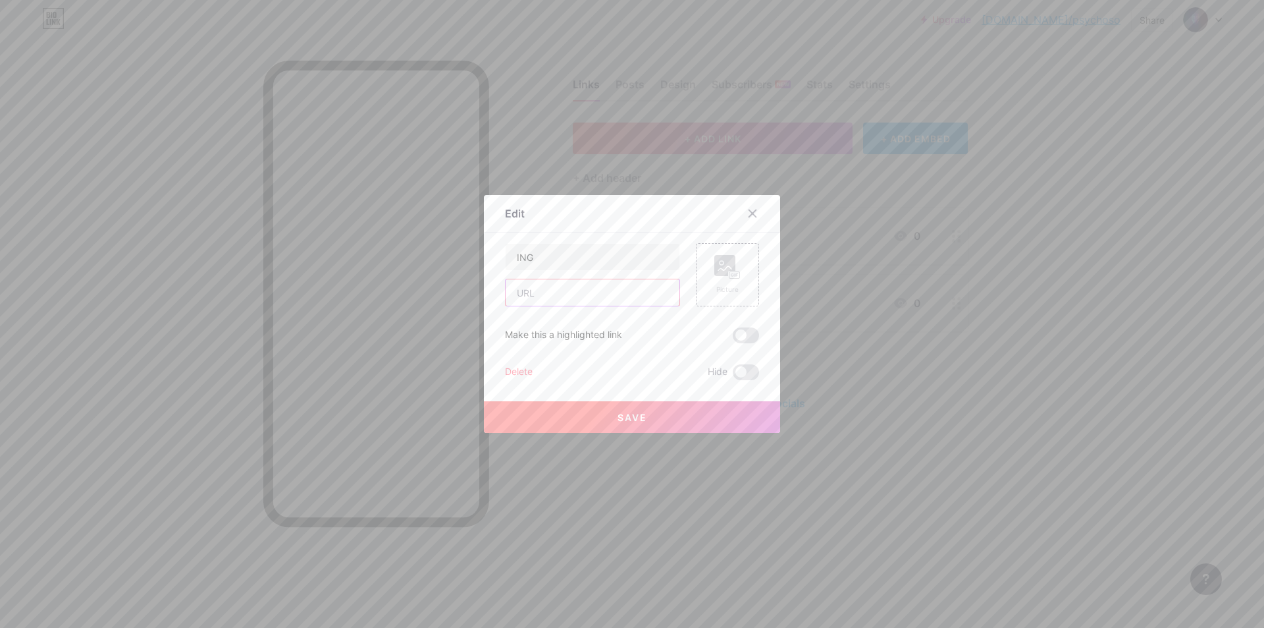
click at [526, 286] on input "text" at bounding box center [593, 292] width 174 height 26
type input "aCEEDYHY"
drag, startPoint x: 574, startPoint y: 291, endPoint x: 537, endPoint y: 296, distance: 37.2
click at [551, 295] on input "aCEEDYHY" at bounding box center [593, 292] width 174 height 26
click at [580, 293] on input "aCEEDYHY" at bounding box center [593, 292] width 174 height 26
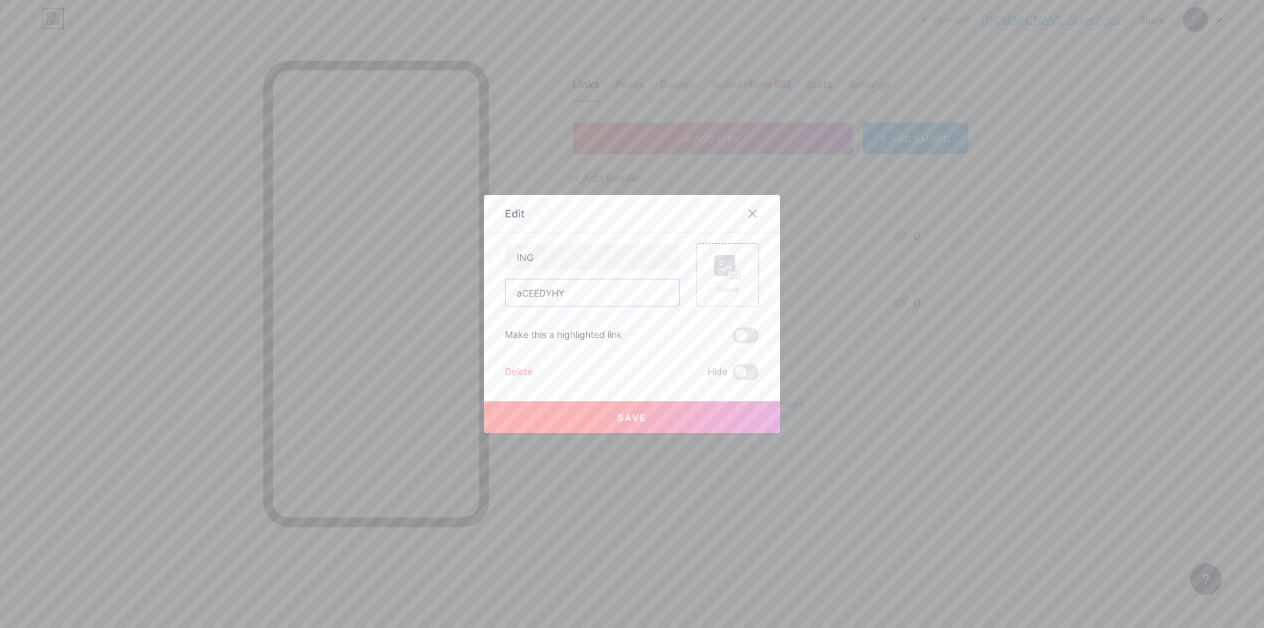
click at [578, 293] on input "aCEEDYHY" at bounding box center [593, 292] width 174 height 26
drag, startPoint x: 568, startPoint y: 292, endPoint x: 441, endPoint y: 292, distance: 127.1
click at [441, 292] on div "Edit Content YouTube Play YouTube video without leaving your page. ADD Vimeo Pl…" at bounding box center [632, 314] width 1264 height 628
type input "https://curlow.com/home"
click at [605, 319] on div "ING https://curlow.com/home Picture Make this a highlighted link Delete Hide Sa…" at bounding box center [632, 311] width 254 height 137
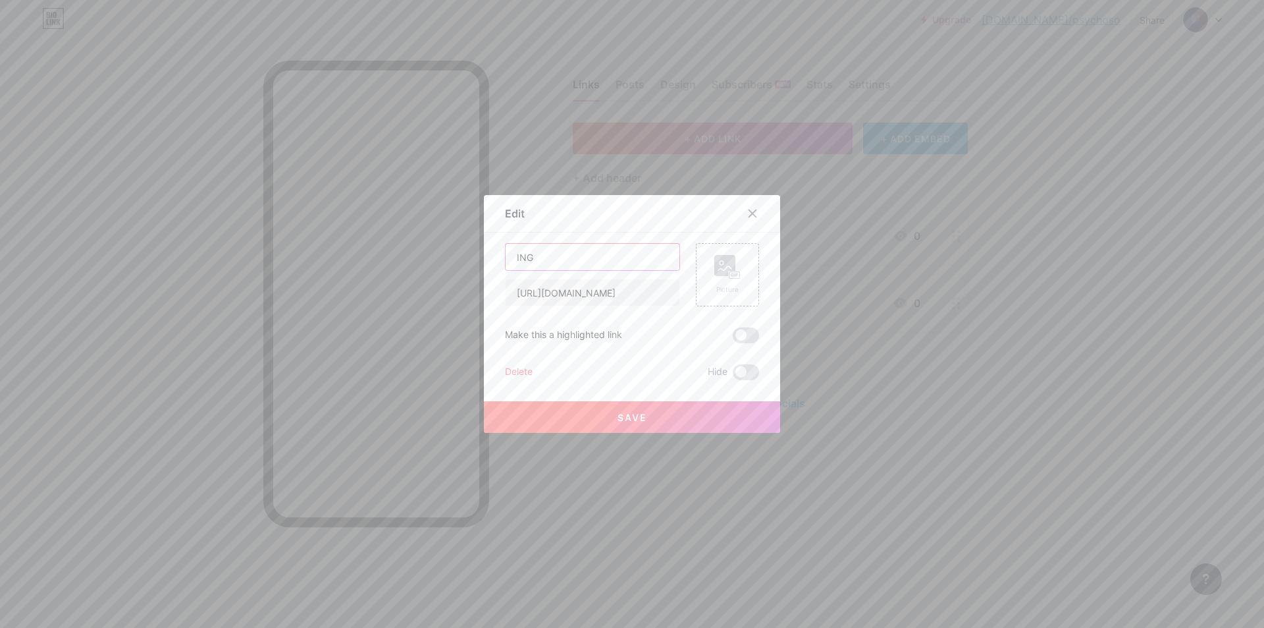
click at [541, 259] on input "ING" at bounding box center [593, 257] width 174 height 26
drag, startPoint x: 539, startPoint y: 255, endPoint x: 545, endPoint y: 272, distance: 18.1
click at [475, 255] on div "Edit Content YouTube Play YouTube video without leaving your page. ADD Vimeo Pl…" at bounding box center [632, 314] width 1264 height 628
type input "Acceder a la page"
click at [591, 404] on button "Save" at bounding box center [632, 417] width 296 height 32
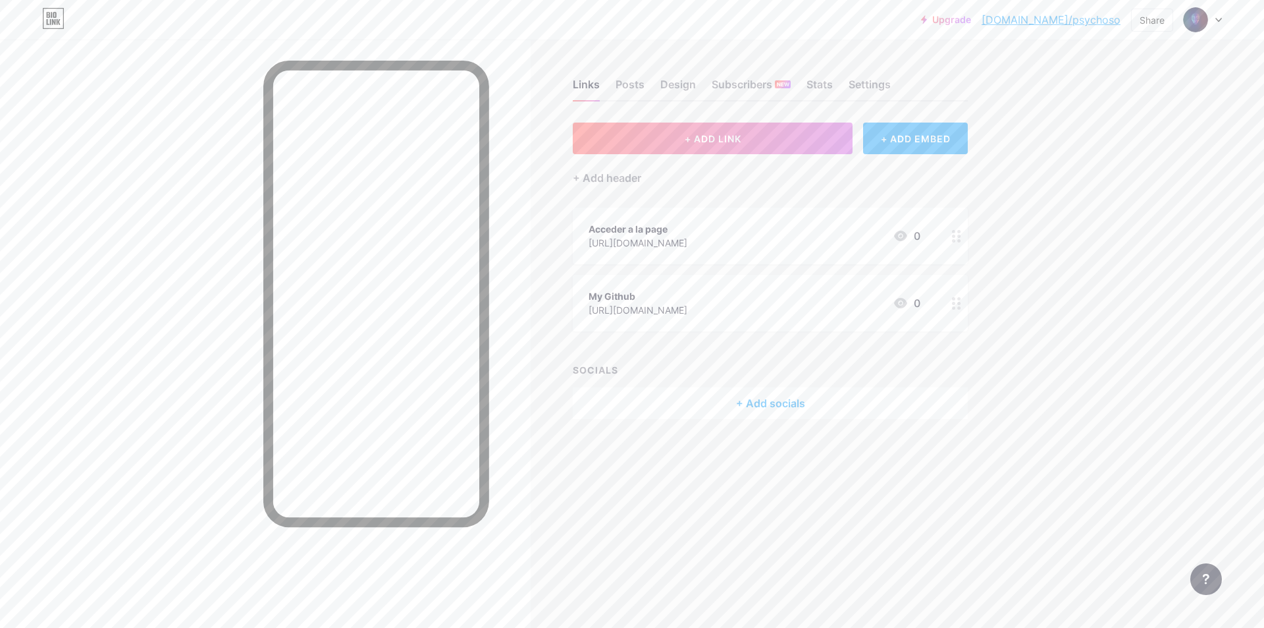
click at [788, 310] on div "My Github https://eu-west-files.dreamhost.com/# 0" at bounding box center [755, 303] width 332 height 30
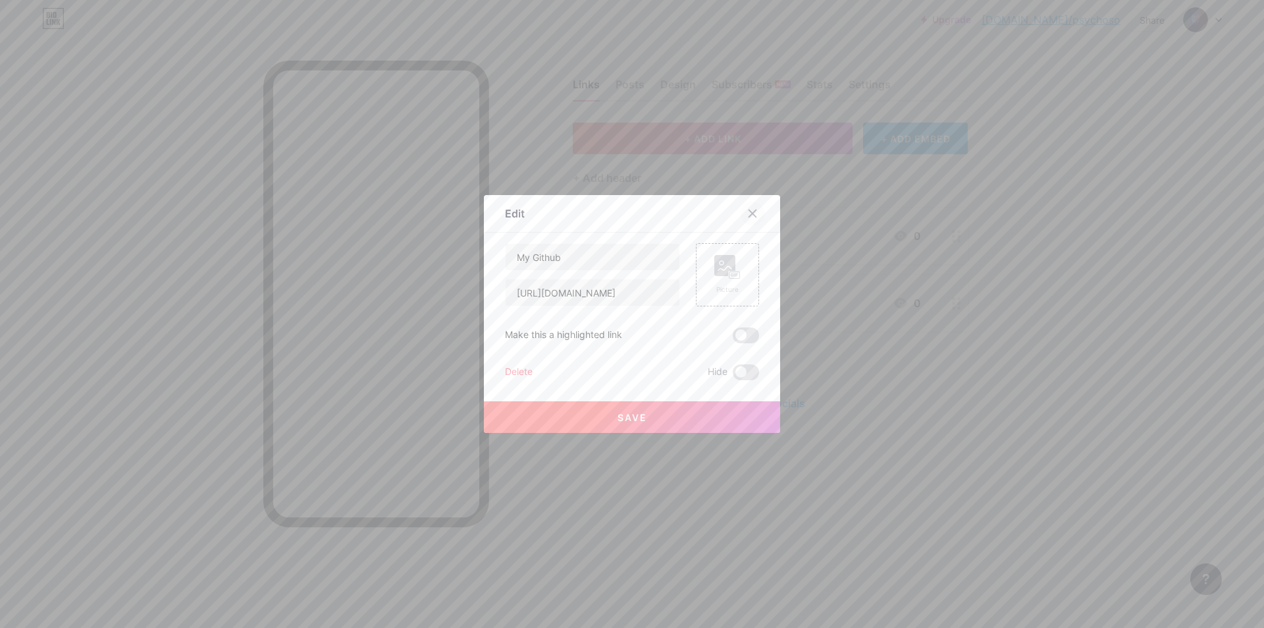
click at [749, 217] on icon at bounding box center [752, 213] width 11 height 11
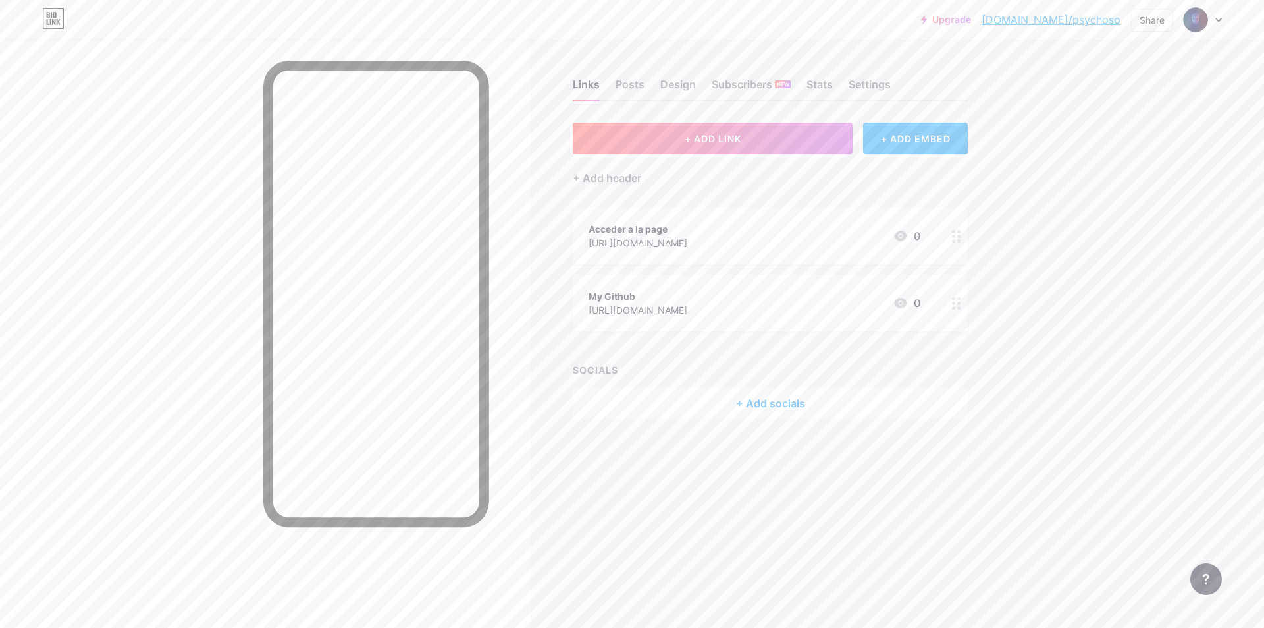
click at [951, 298] on div at bounding box center [957, 303] width 22 height 57
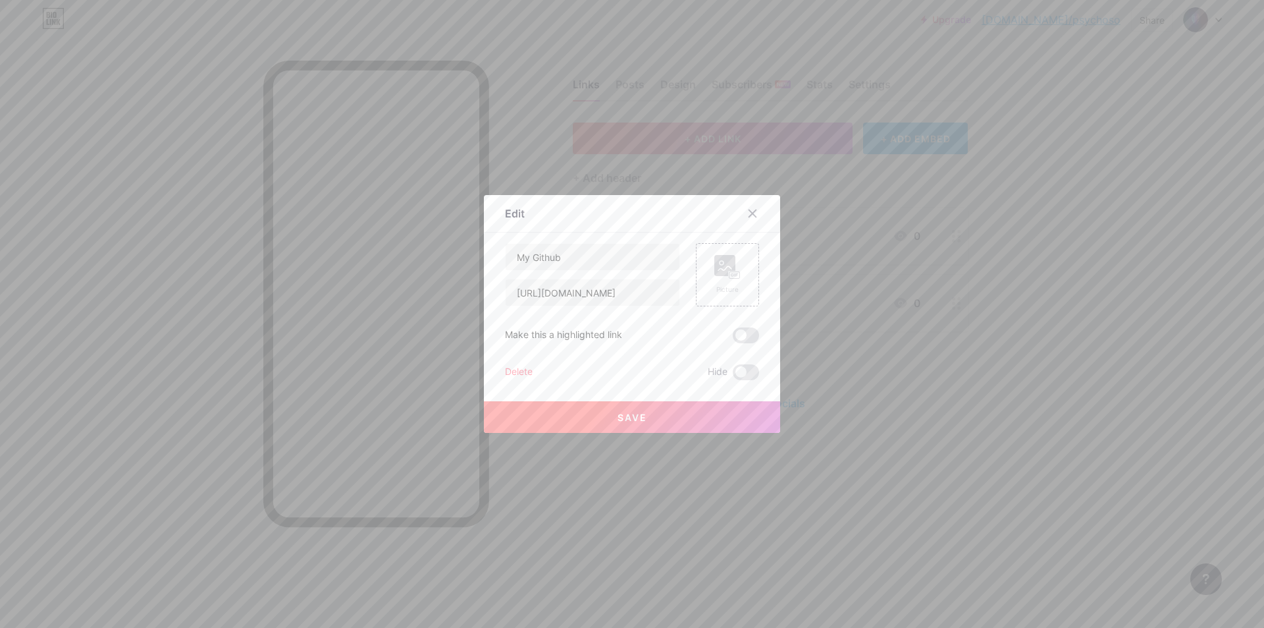
click at [519, 369] on div "Delete" at bounding box center [519, 372] width 28 height 16
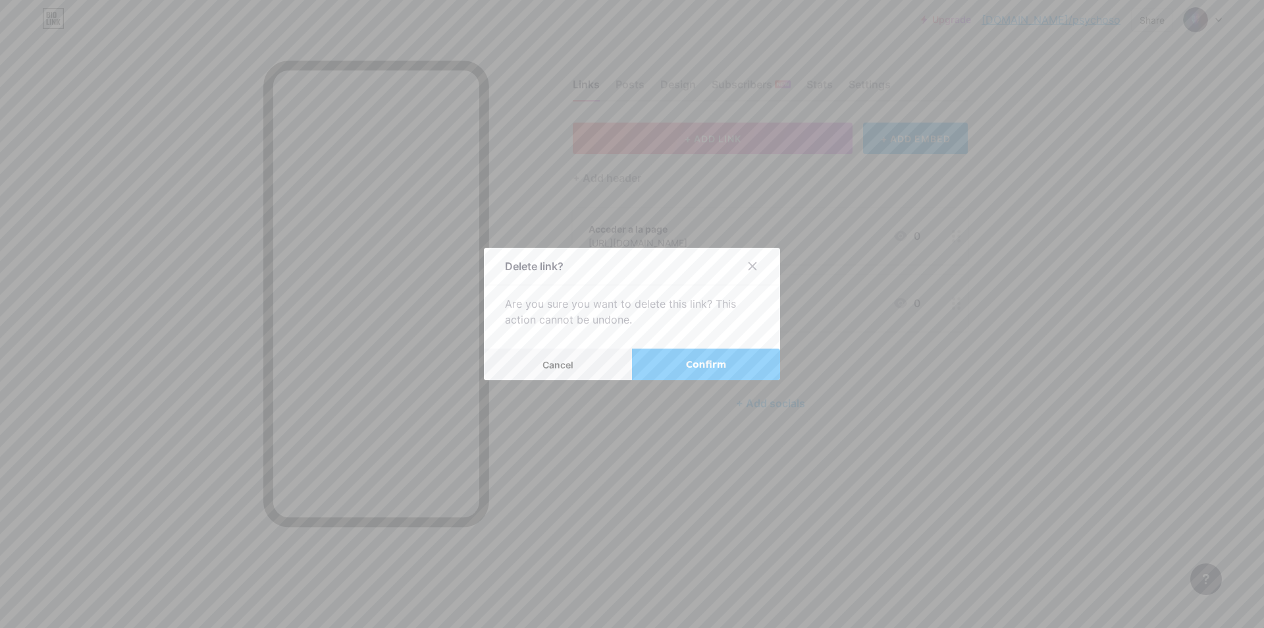
click at [661, 364] on button "Confirm" at bounding box center [706, 364] width 148 height 32
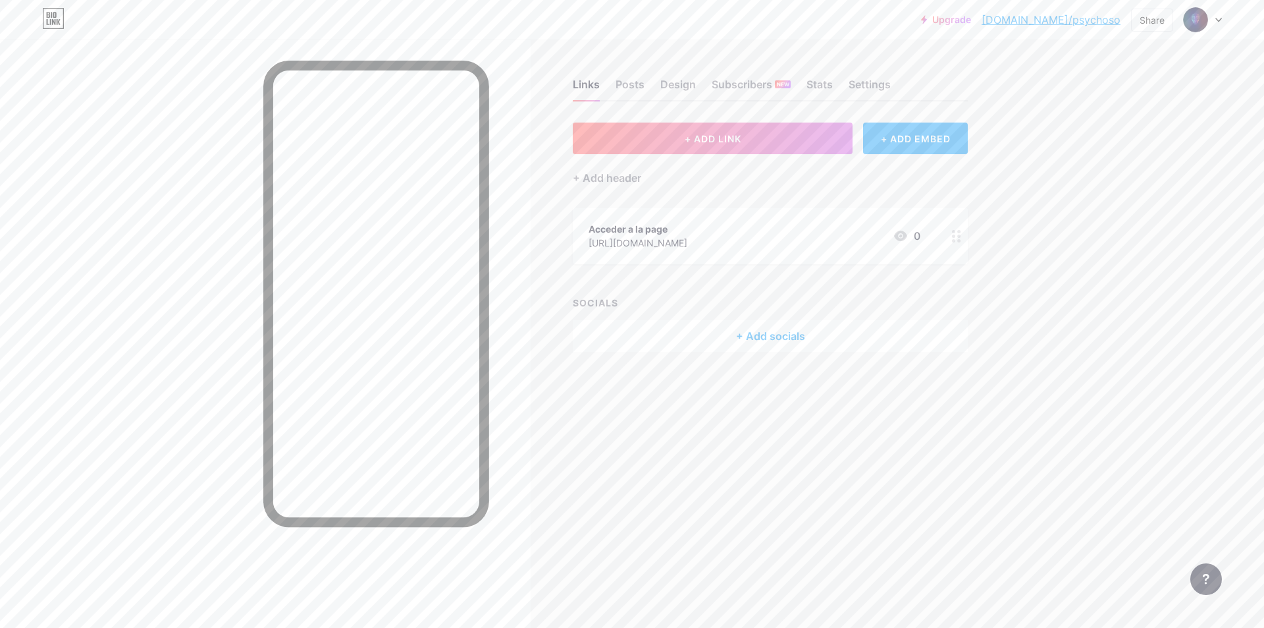
click at [691, 452] on div "Links Posts Design Subscribers NEW Stats Settings + ADD LINK + ADD EMBED + Add …" at bounding box center [511, 314] width 1023 height 628
